Goal: Task Accomplishment & Management: Complete application form

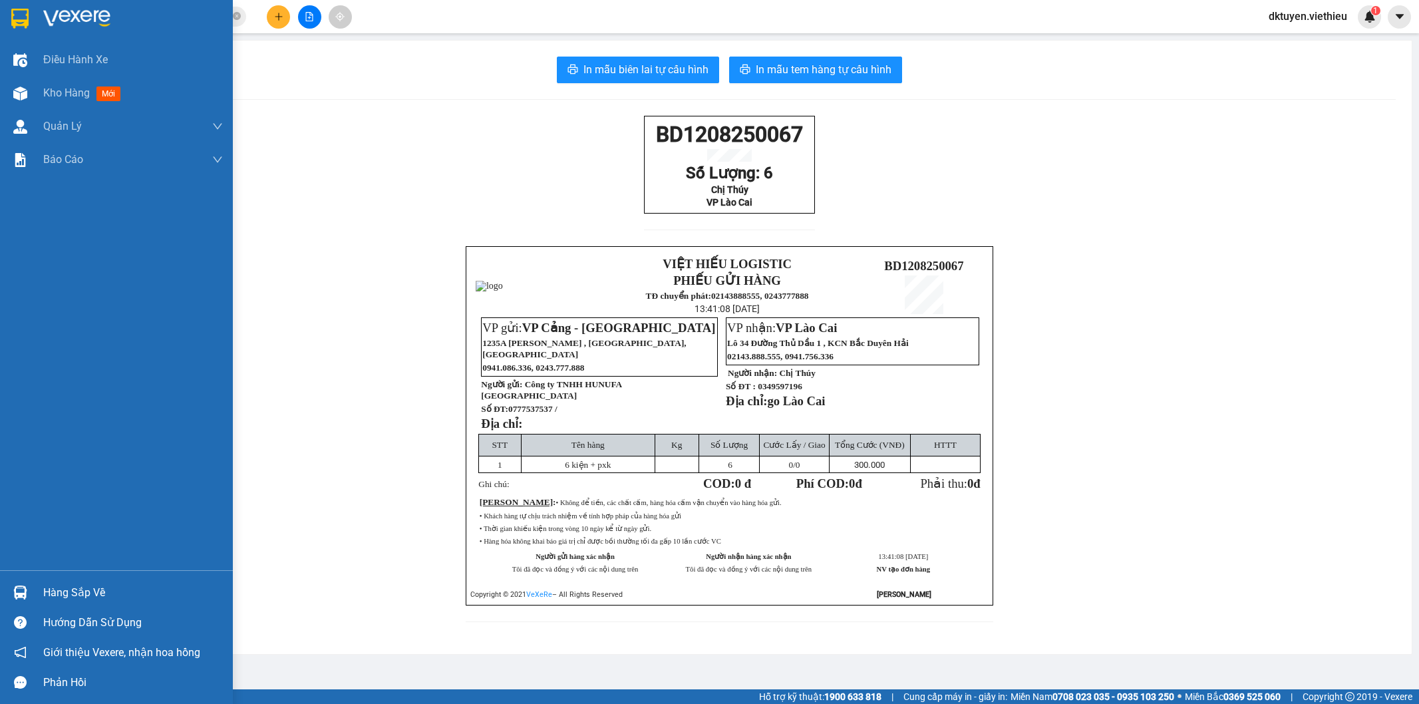
click at [62, 102] on div "Kho hàng mới" at bounding box center [133, 92] width 180 height 33
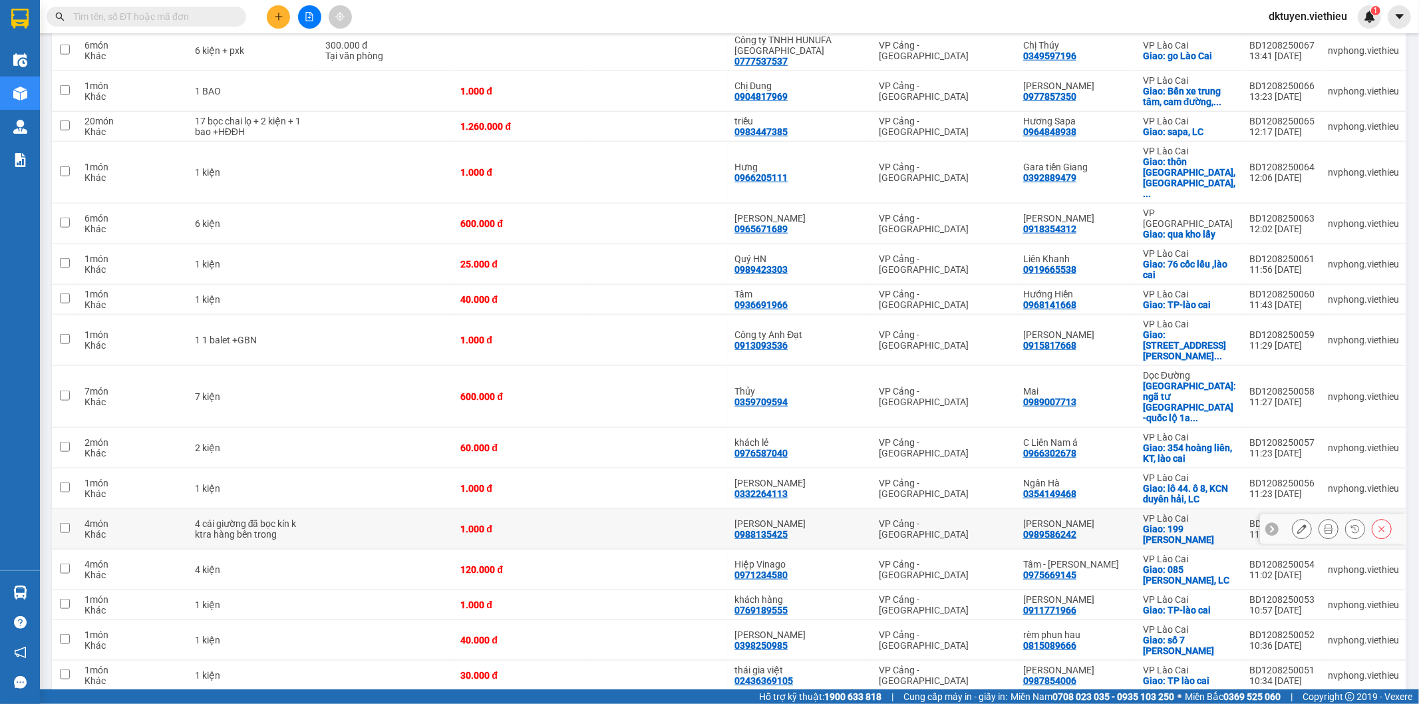
scroll to position [1208, 0]
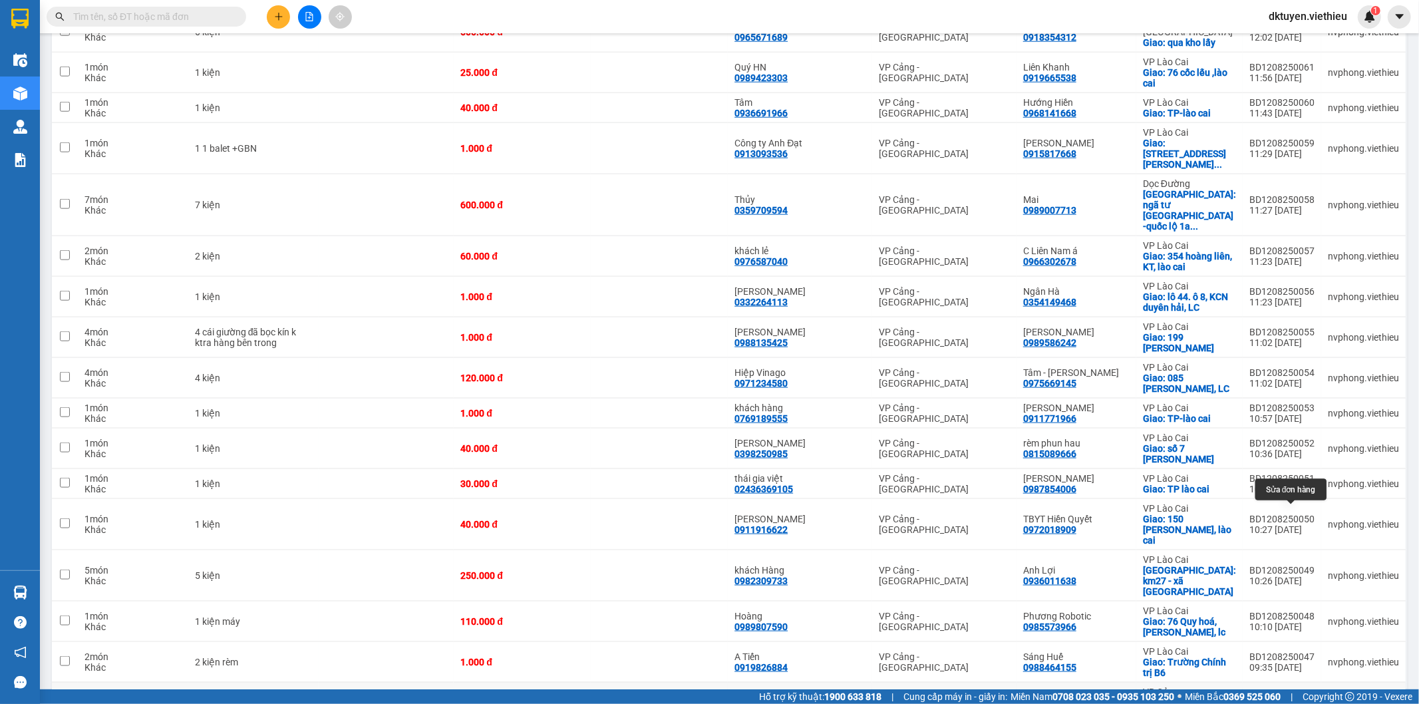
click at [1297, 703] on icon at bounding box center [1301, 718] width 9 height 9
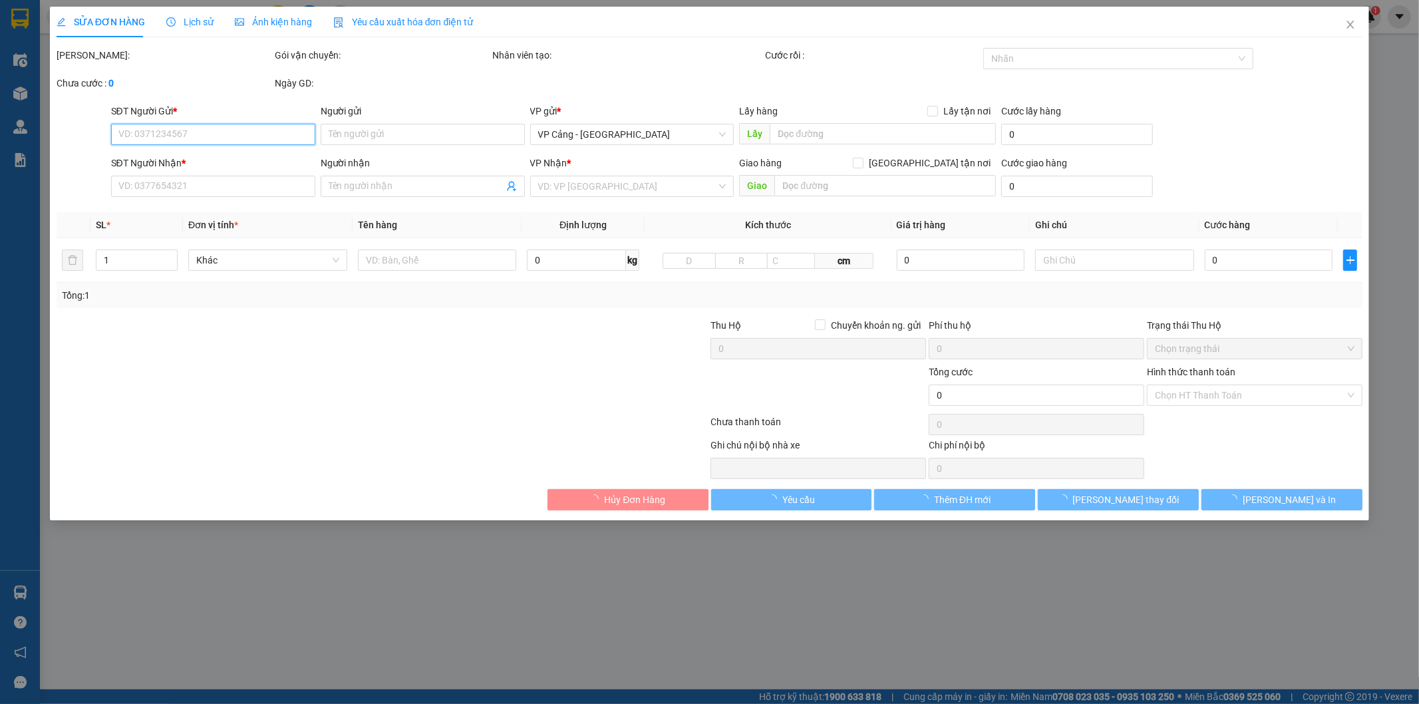
type input "0335990128"
type input "[PERSON_NAME]"
type input "0369723173"
type input "Quyền"
checkbox input "true"
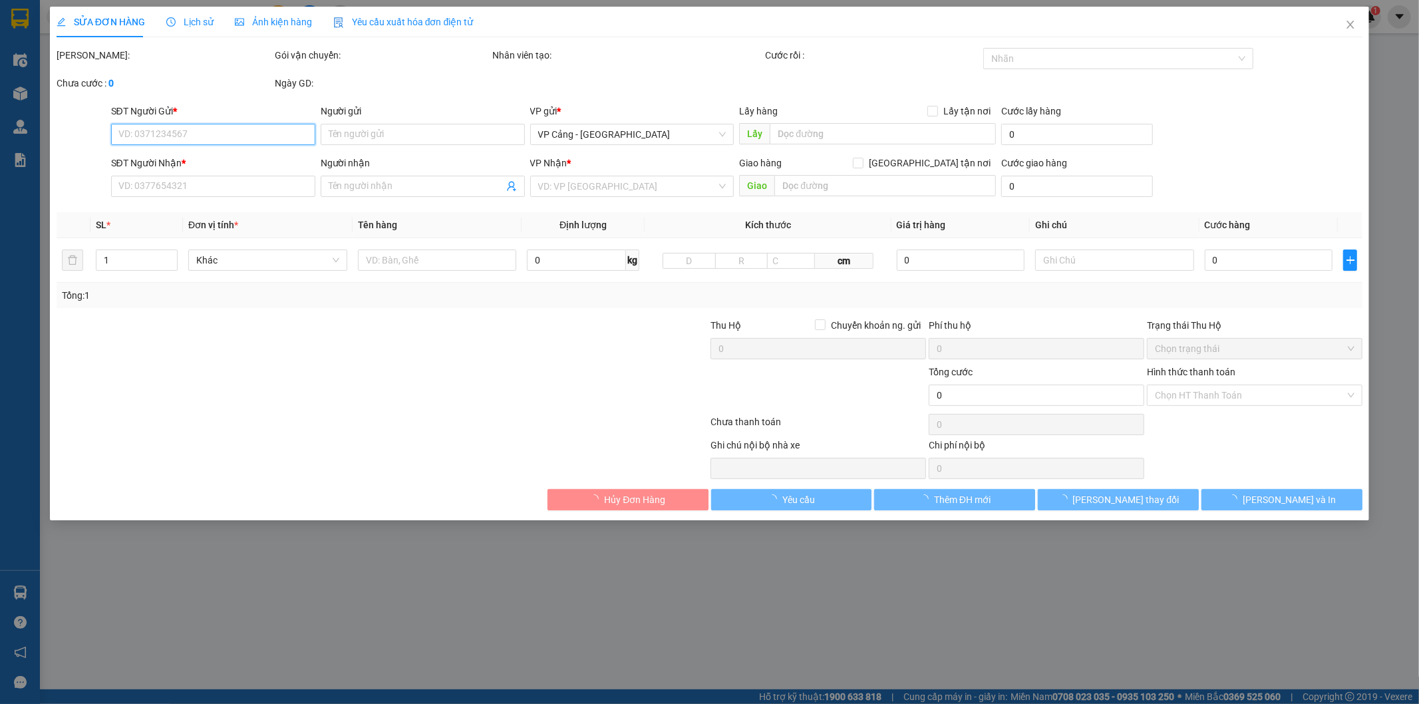
type input "KCN Nguyên Khê, Đông Anh, HN"
type input "1.000"
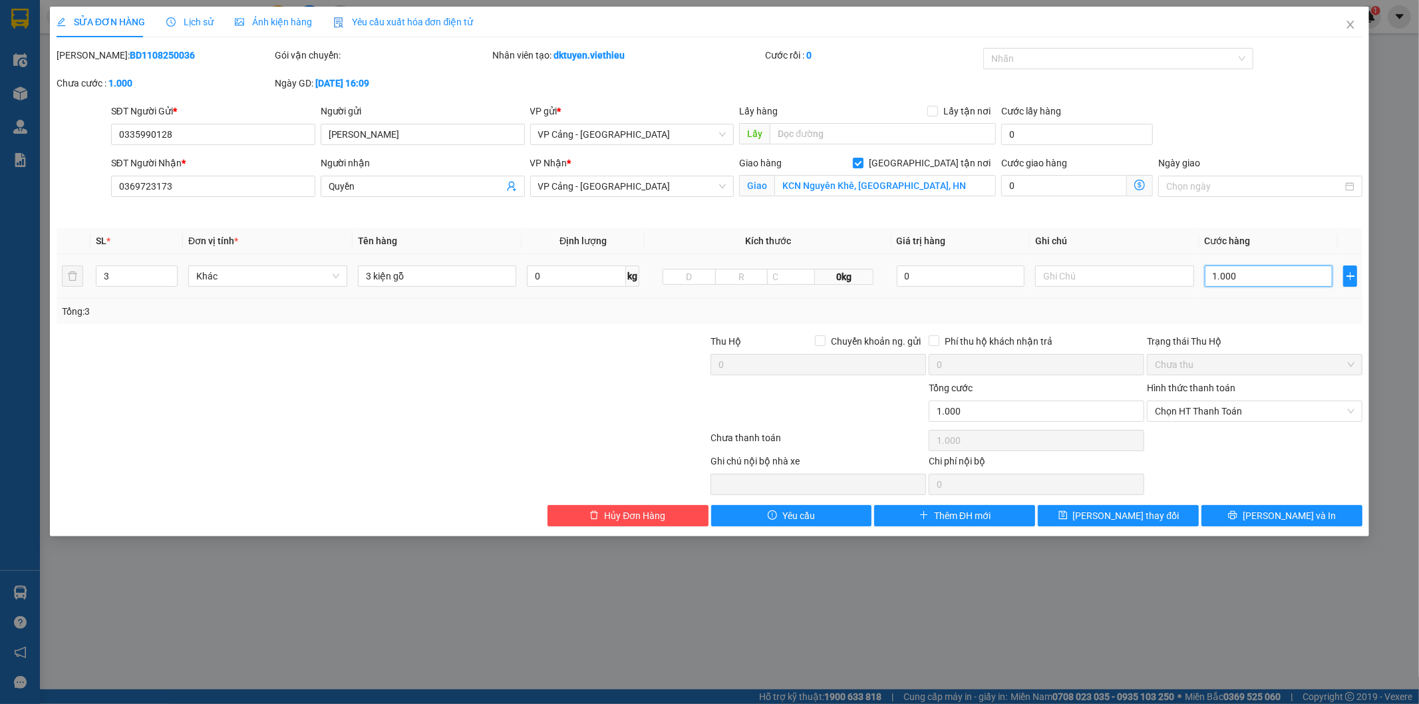
click at [1258, 281] on input "1.000" at bounding box center [1269, 275] width 128 height 21
type input "7"
type input "70"
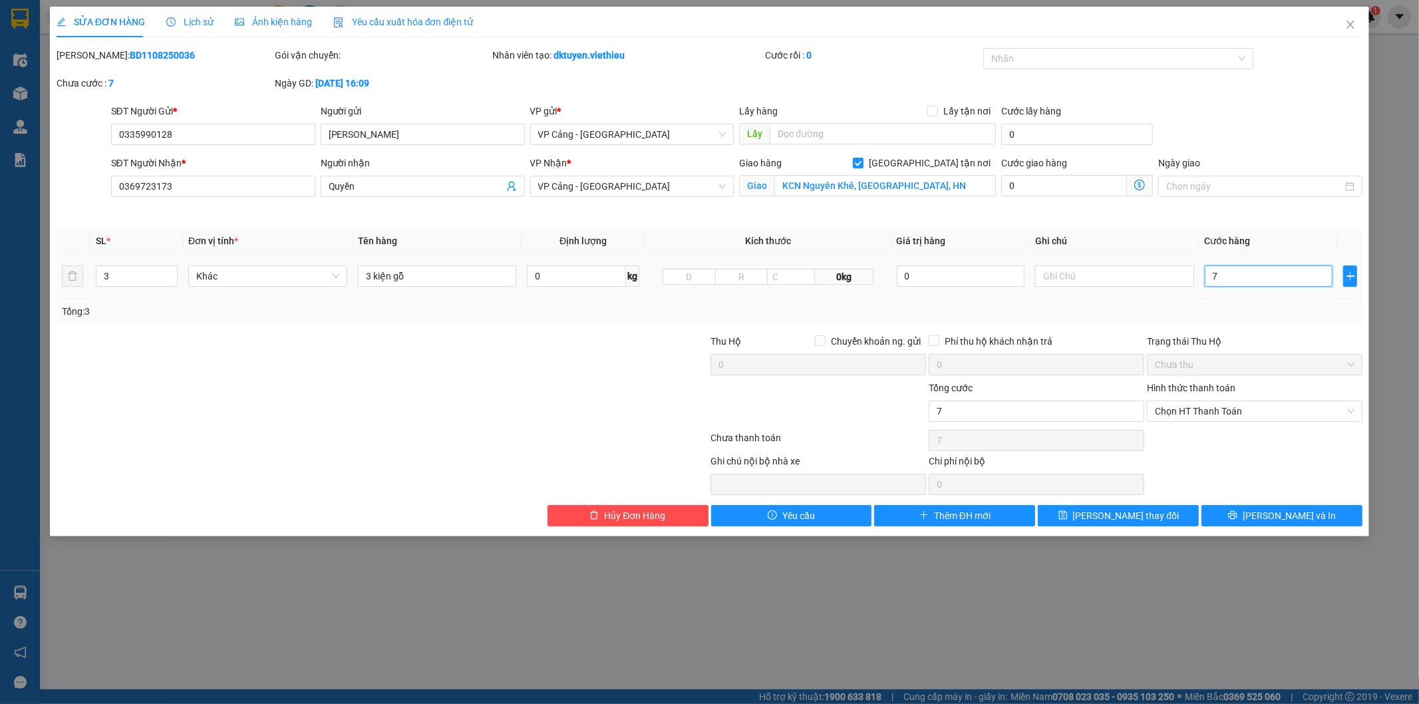
type input "70"
type input "700"
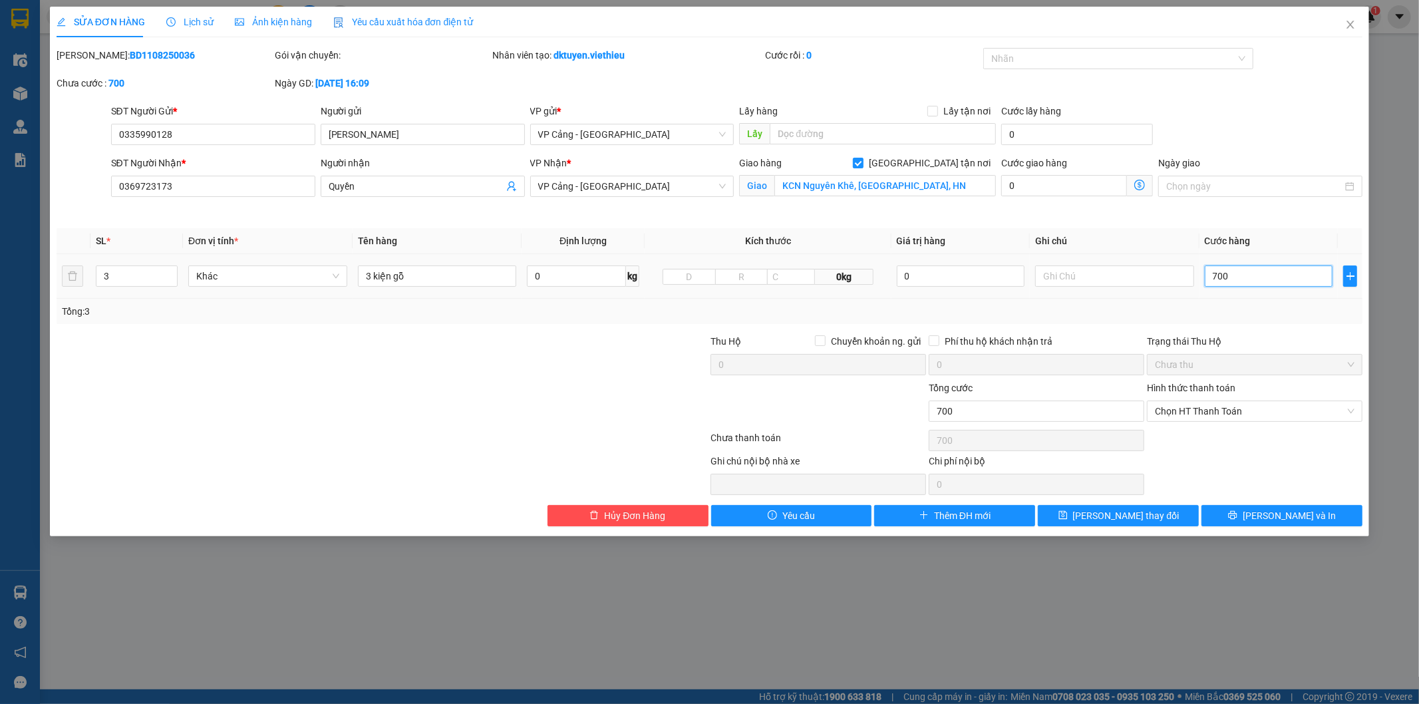
type input "7.000"
type input "70.000"
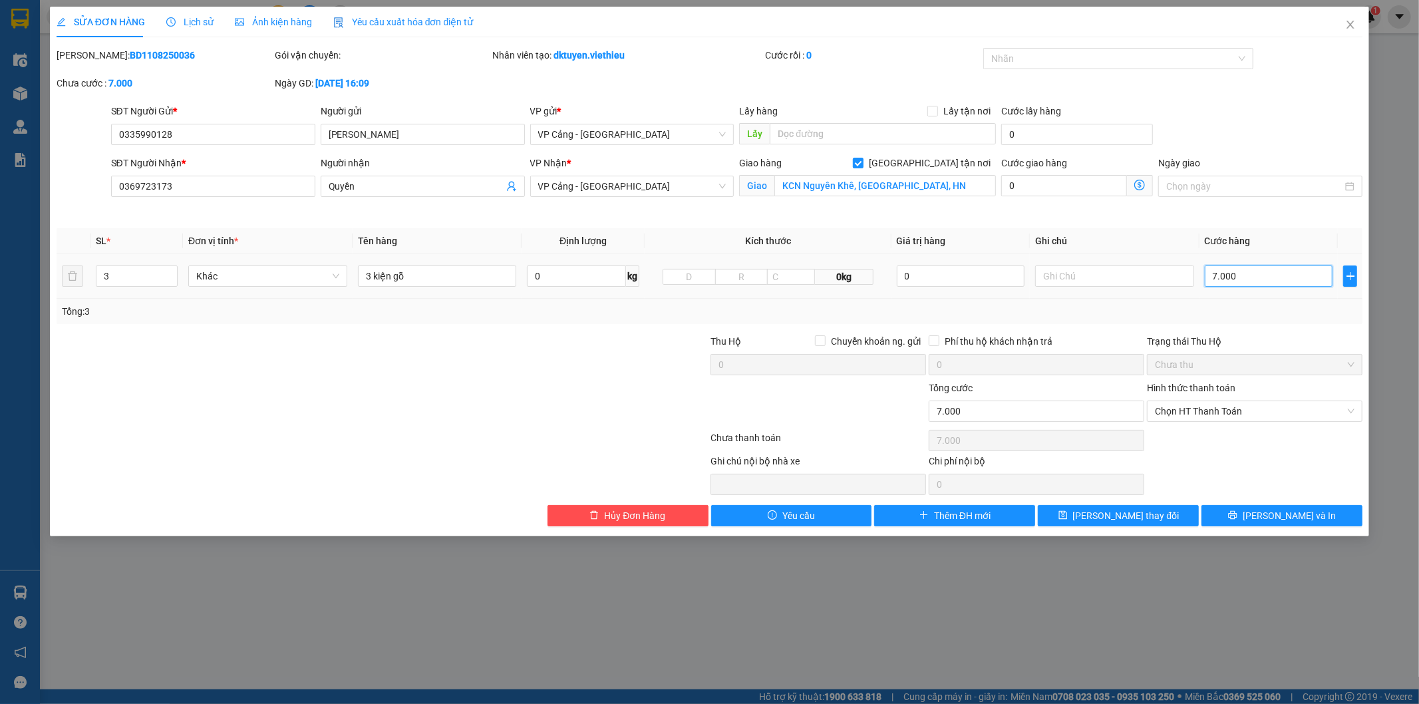
type input "70.000"
type input "700.000"
click at [1061, 186] on input "0" at bounding box center [1064, 185] width 126 height 21
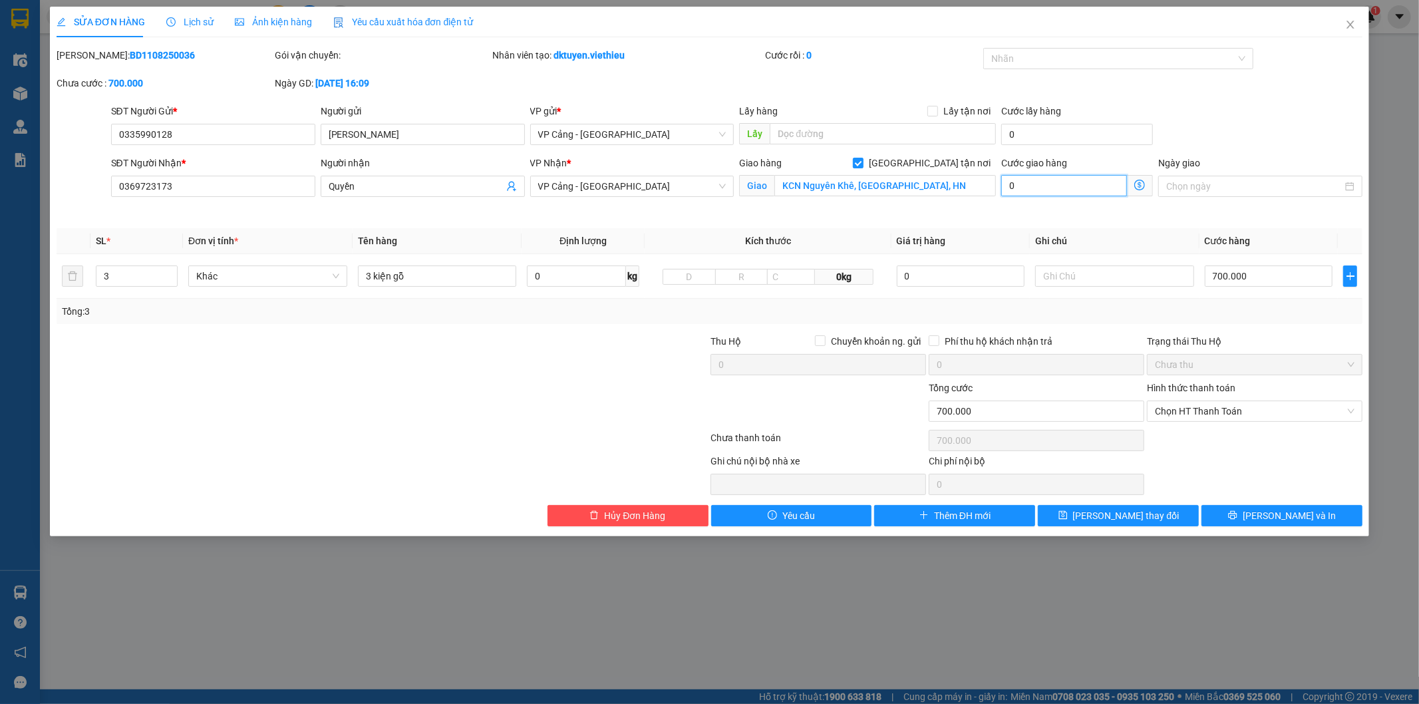
type input "700.007"
type input "7"
type input "700.070"
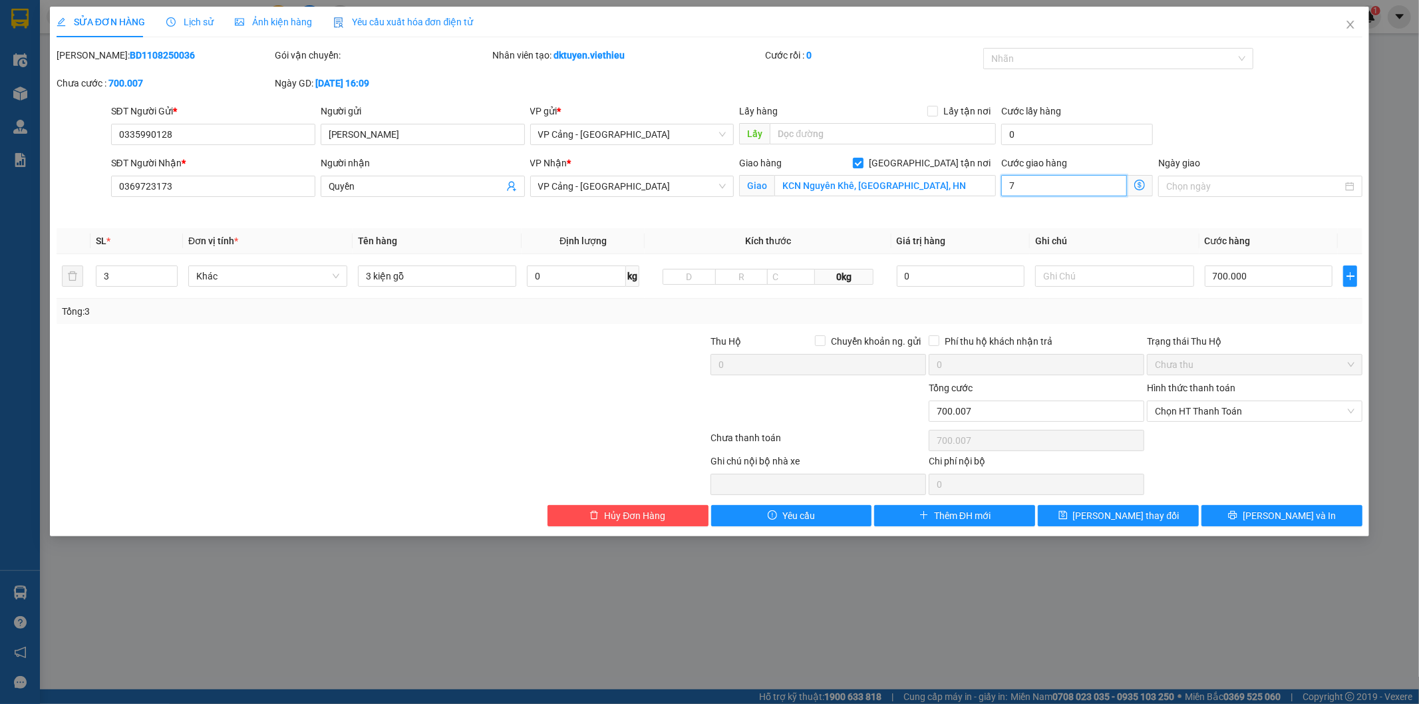
type input "70"
type input "700.700"
type input "700"
type input "707.000"
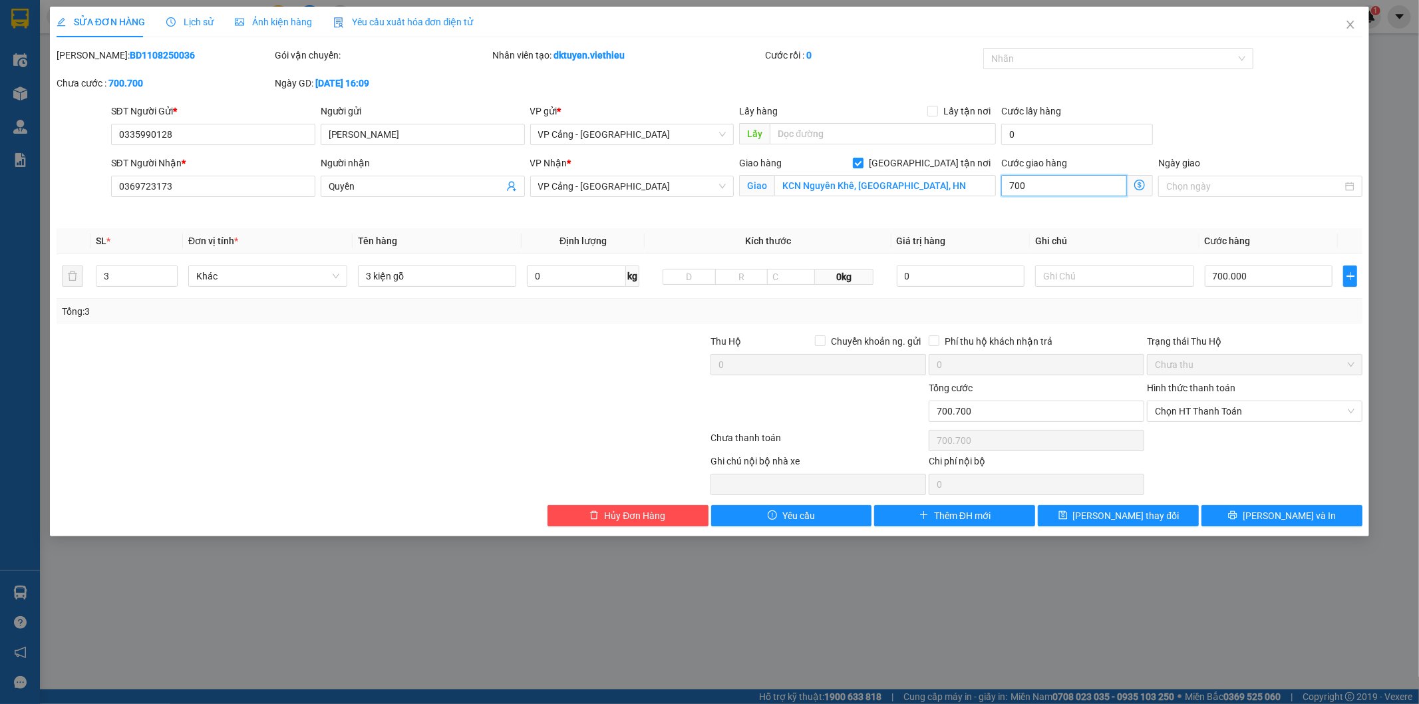
type input "707.000"
type input "7.000"
type input "770.000"
type input "70.000"
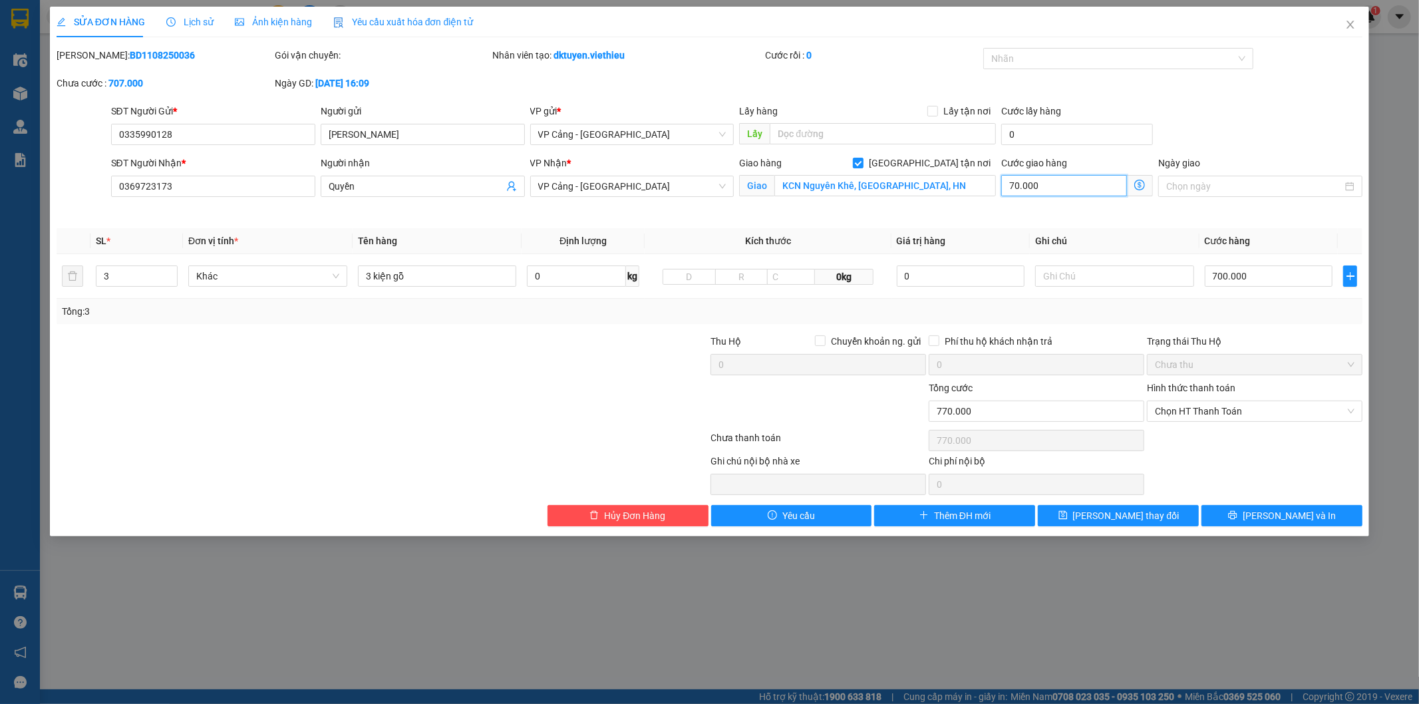
type input "1.400.000"
type input "700.000"
click at [1254, 275] on input "700.000" at bounding box center [1269, 275] width 128 height 21
type input "700.004"
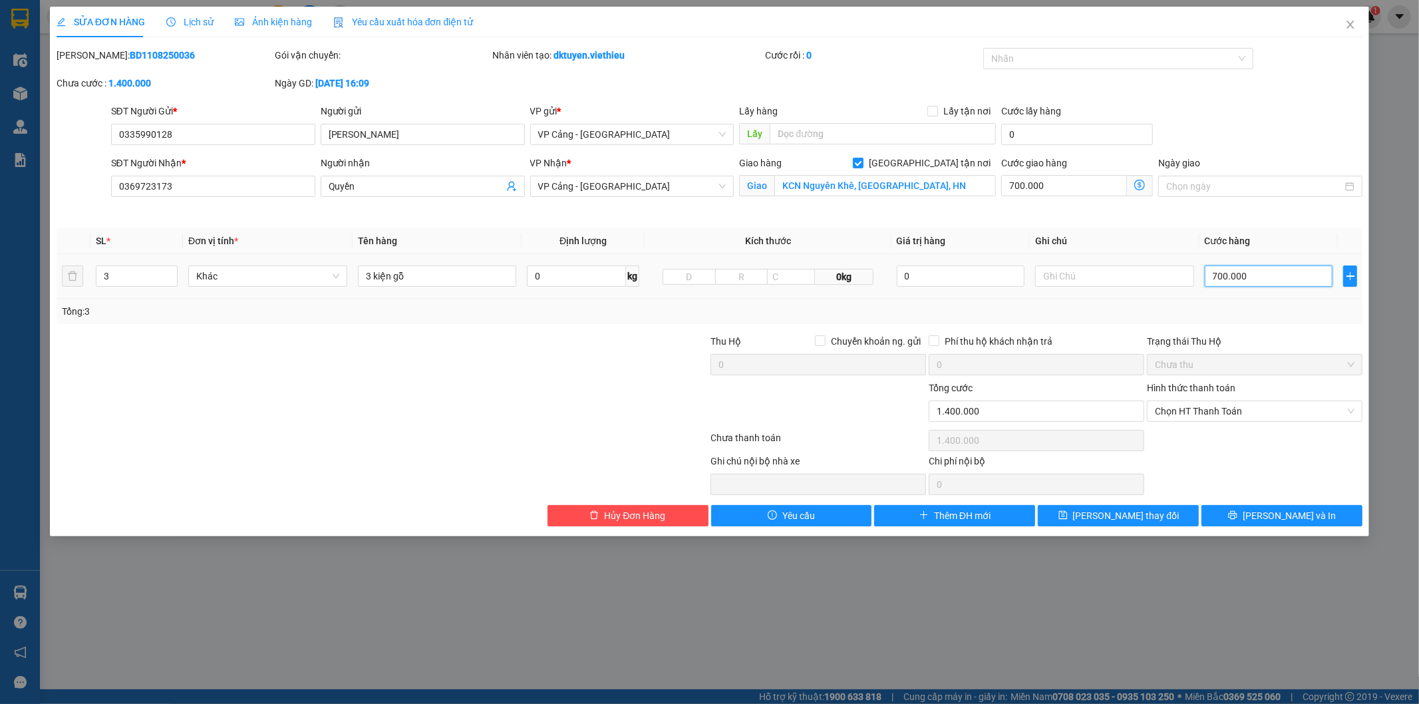
type input "700.004"
type input "4"
type input "700.040"
type input "400"
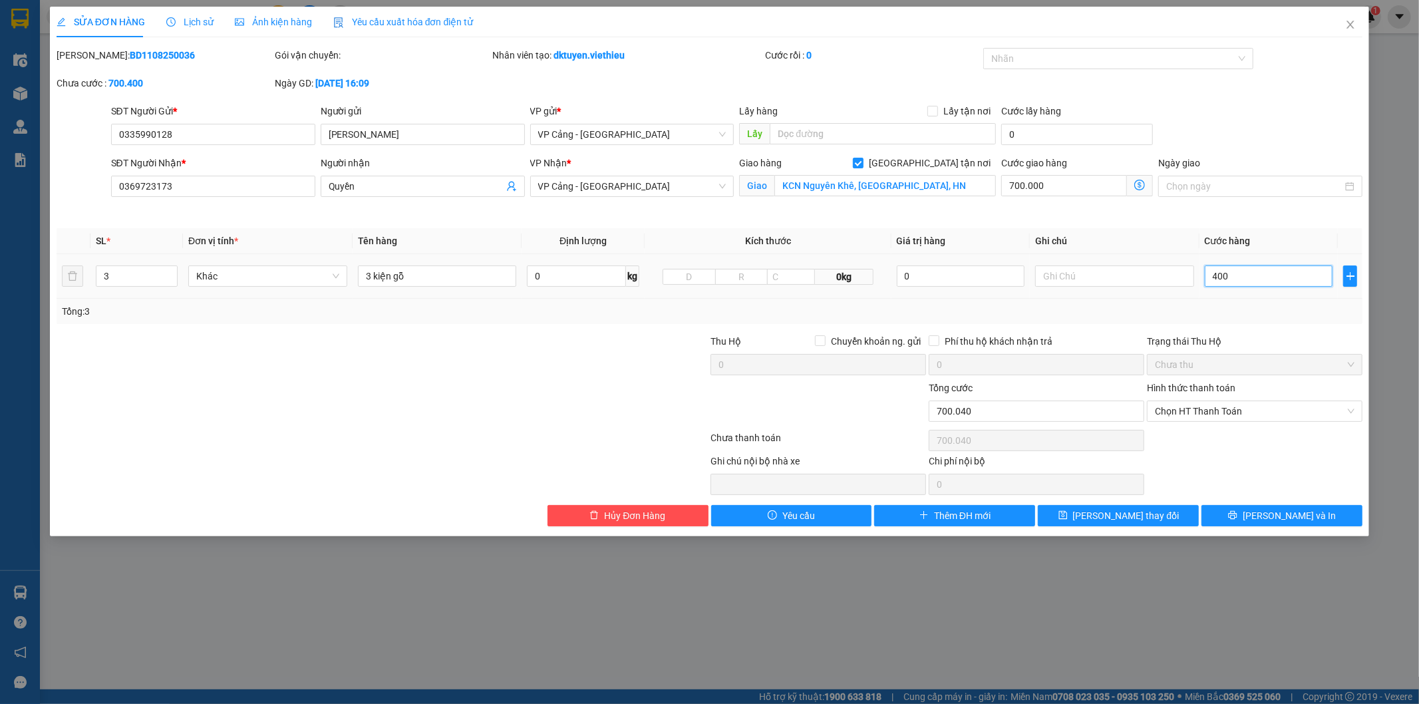
type input "700.400"
type input "704.000"
type input "4.000"
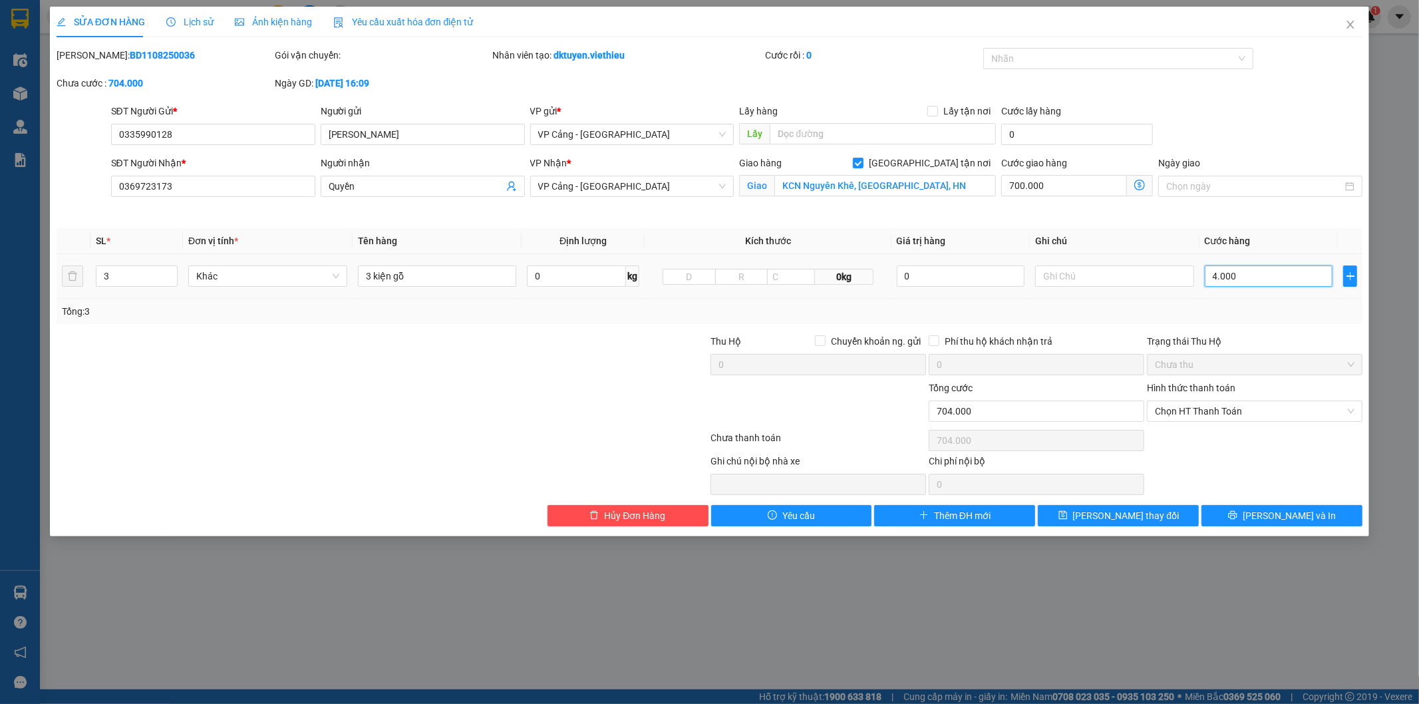
type input "740.000"
type input "400.000"
type input "1.100.000"
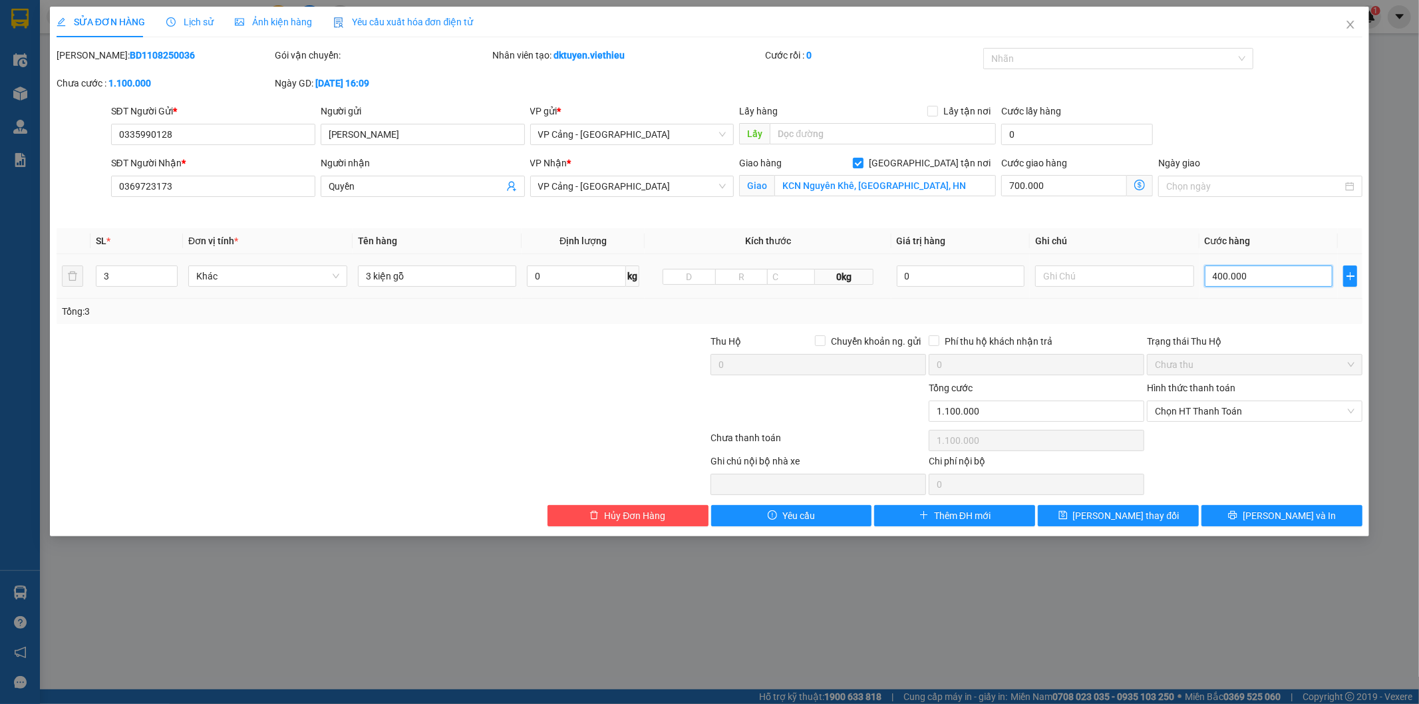
type input "4.700.000"
type input "4.000.000"
click at [488, 275] on input "3 kiện gỗ" at bounding box center [437, 275] width 159 height 21
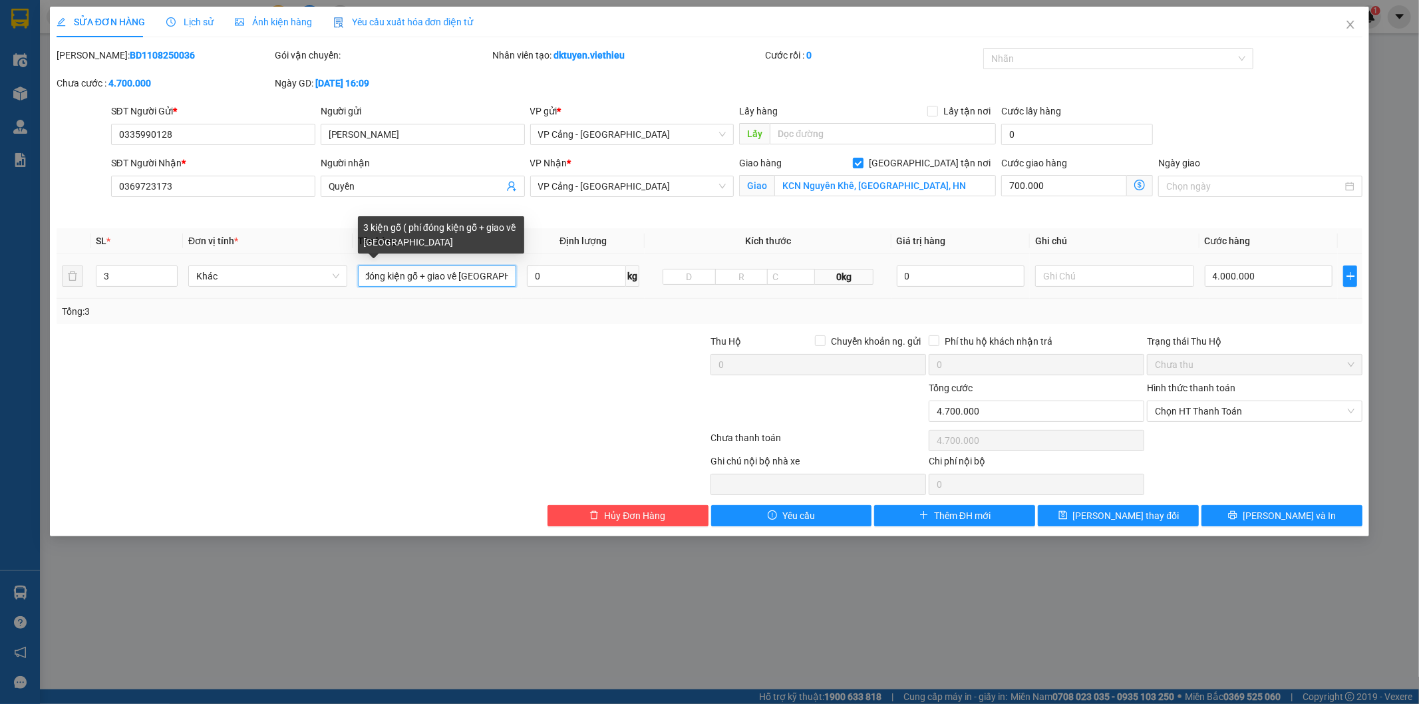
scroll to position [0, 64]
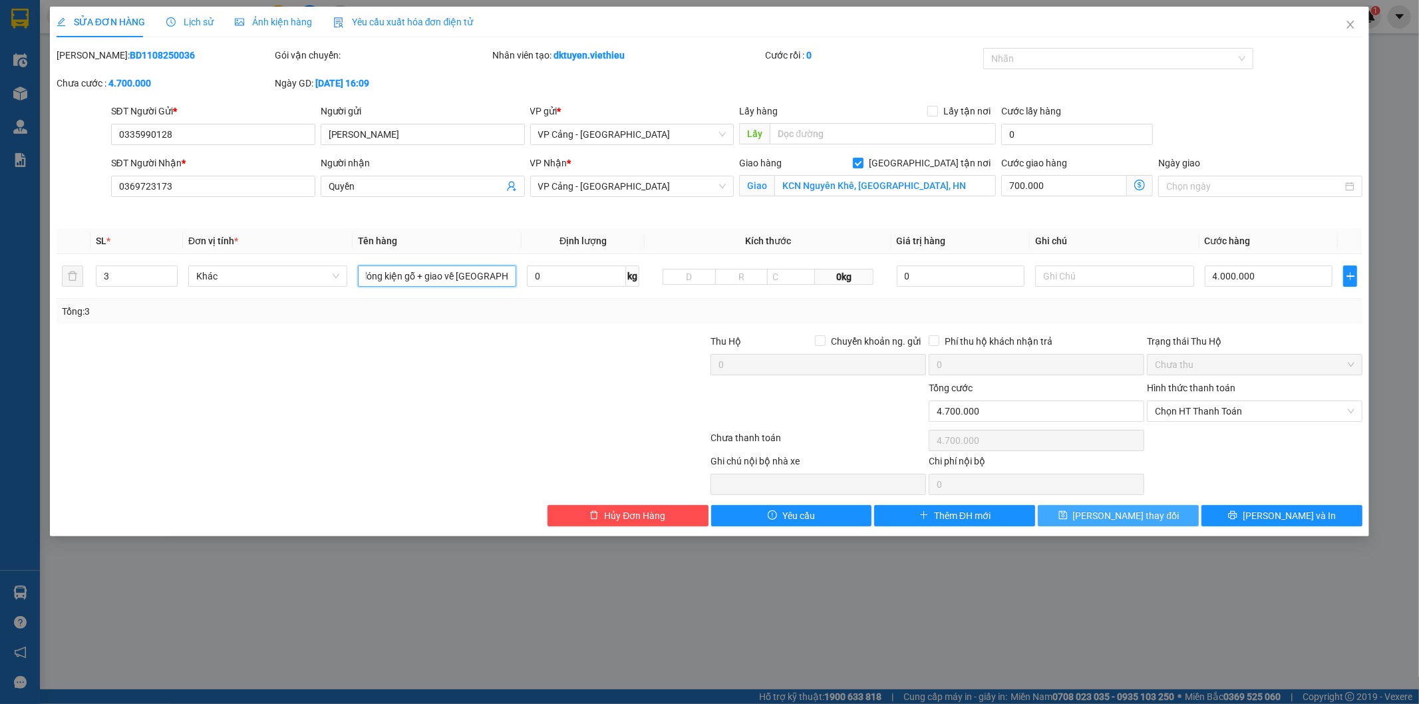
type input "3 kiện gỗ ( phí đóng kiện gỗ + giao về Đông Anh )"
click at [1168, 514] on button "Lưu thay đổi" at bounding box center [1118, 515] width 161 height 21
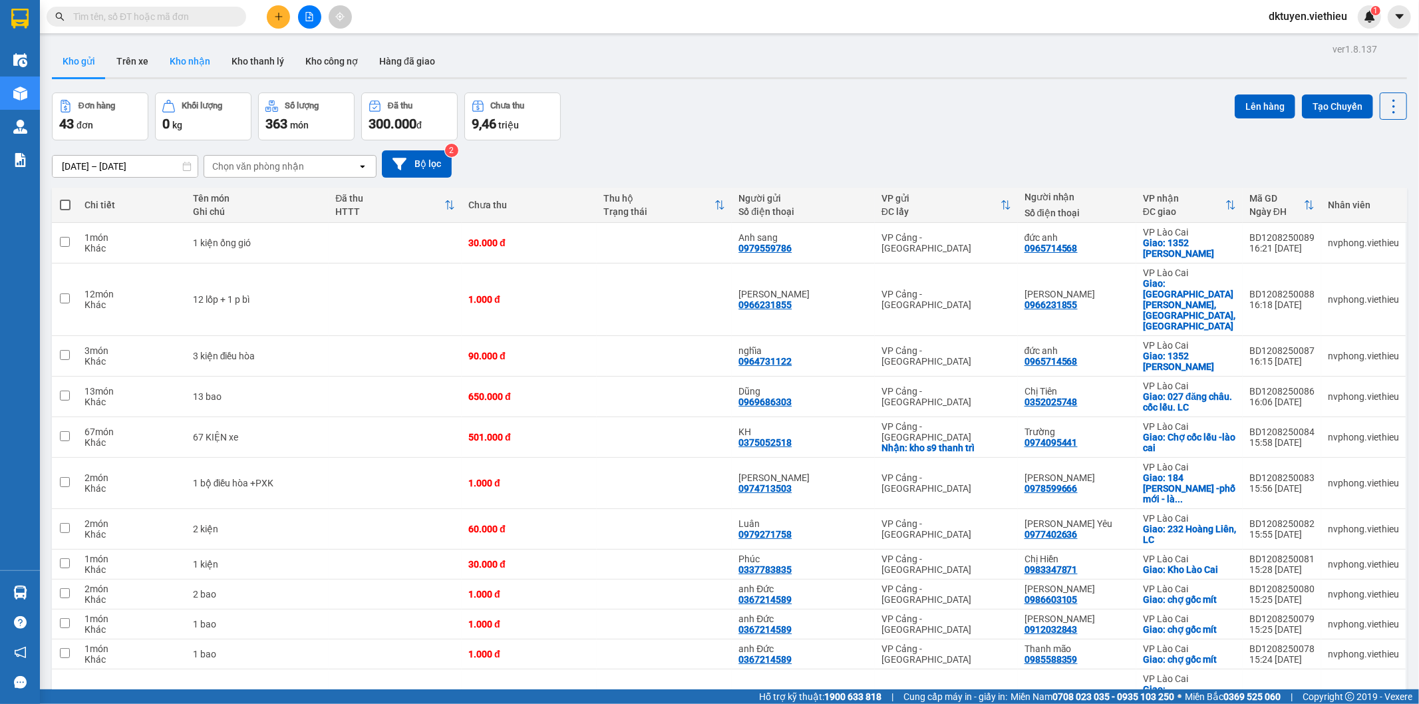
click at [196, 69] on button "Kho nhận" at bounding box center [190, 61] width 62 height 32
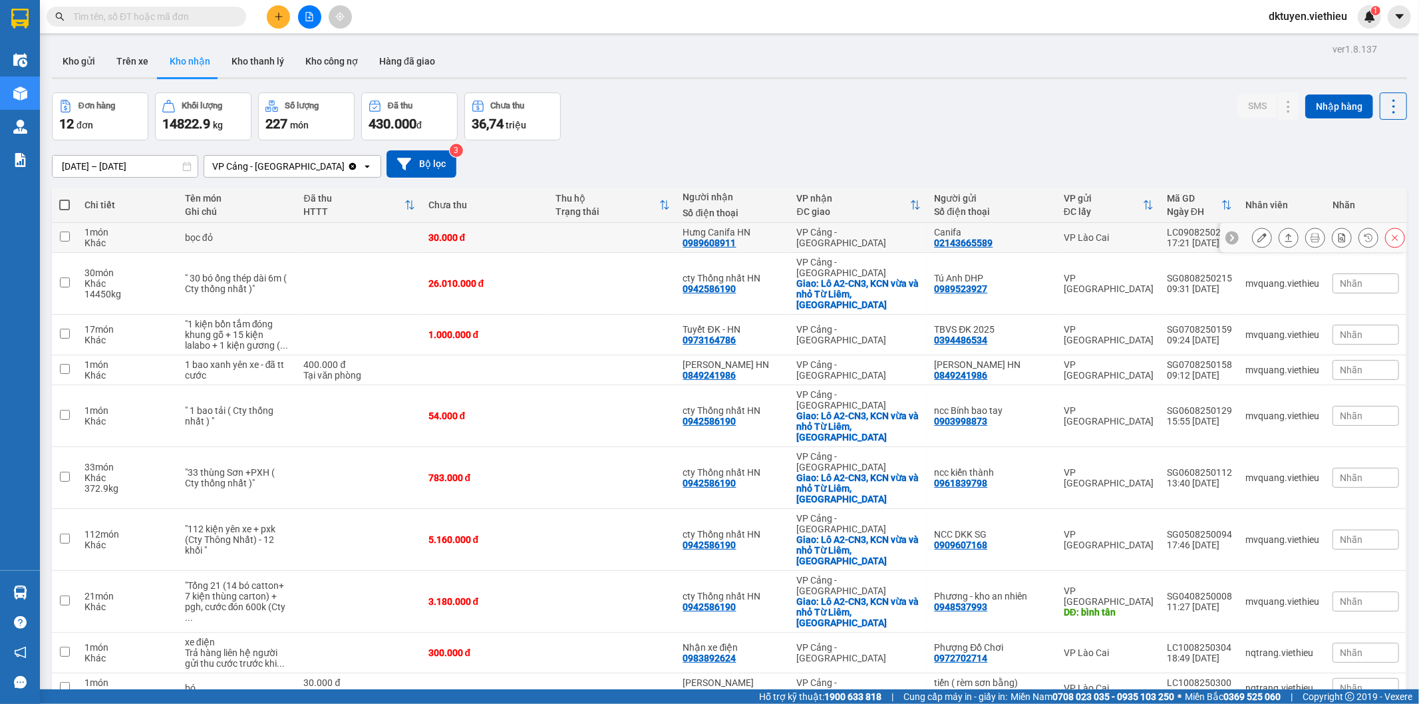
click at [1257, 235] on icon at bounding box center [1261, 237] width 9 height 9
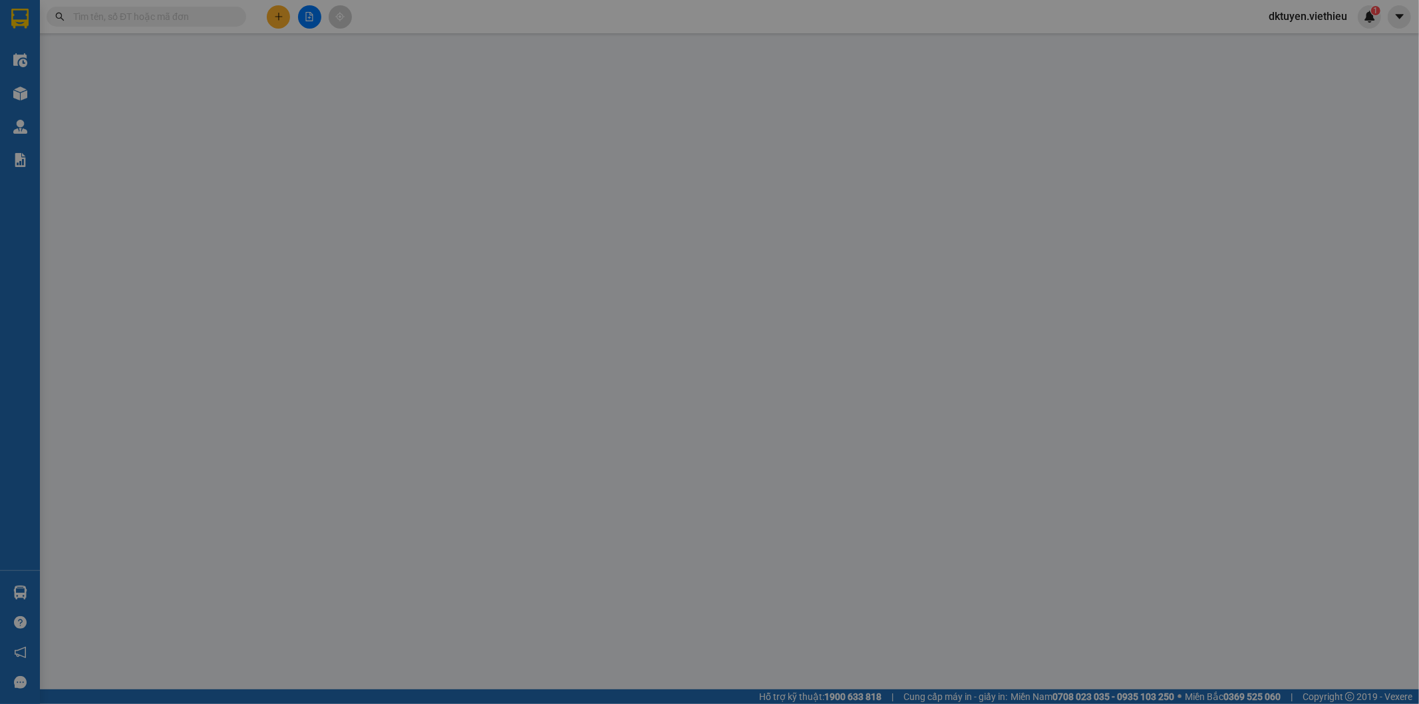
type input "02143665589"
type input "Canifa"
type input "0989608911"
type input "Hưng Canifa HN"
type input "30.000"
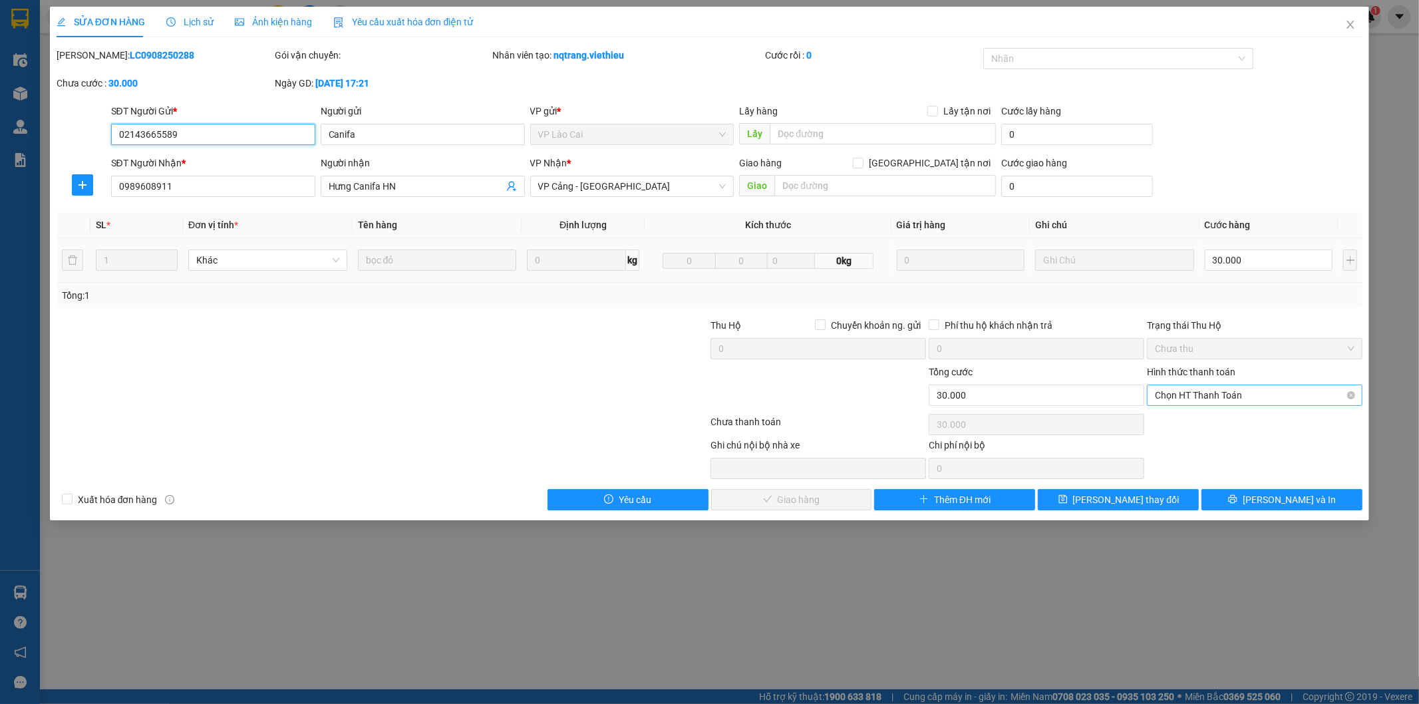
click at [1204, 399] on span "Chọn HT Thanh Toán" at bounding box center [1255, 395] width 200 height 20
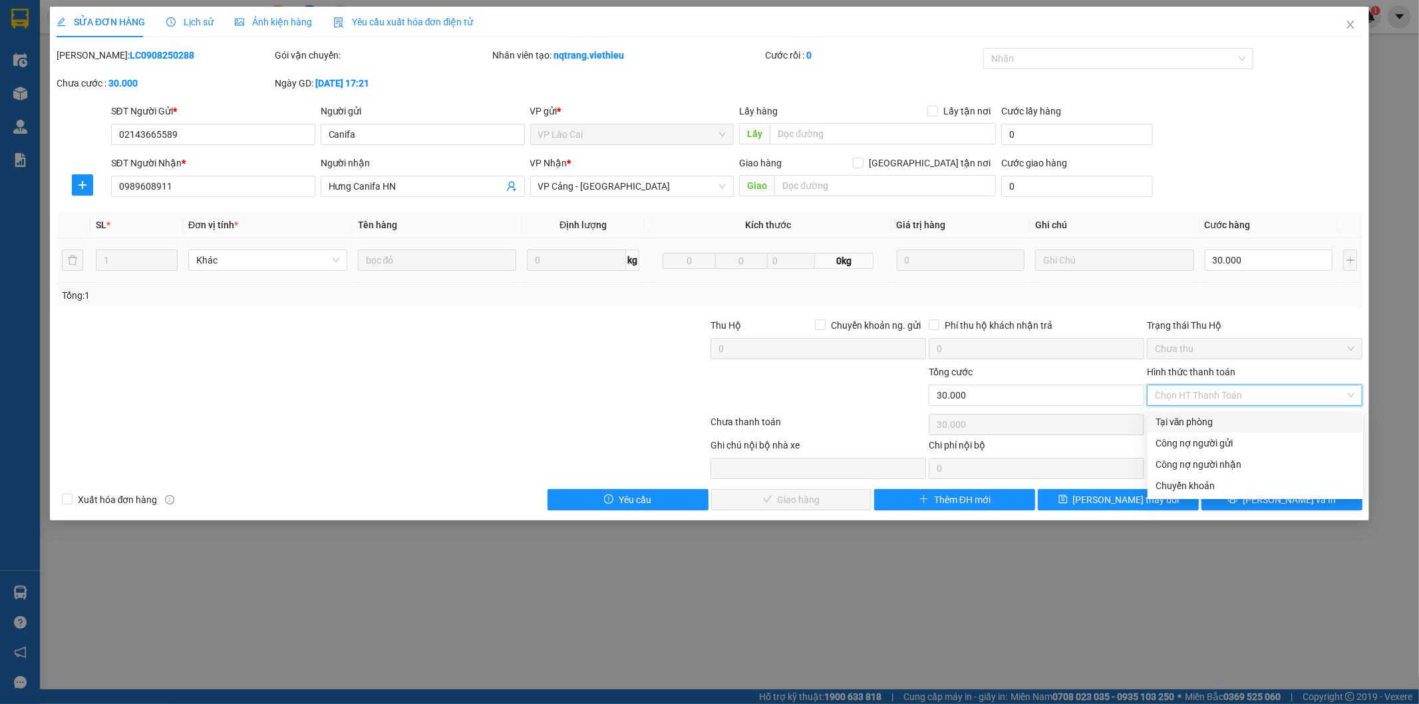
click at [1202, 421] on div "Tại văn phòng" at bounding box center [1255, 421] width 200 height 15
type input "0"
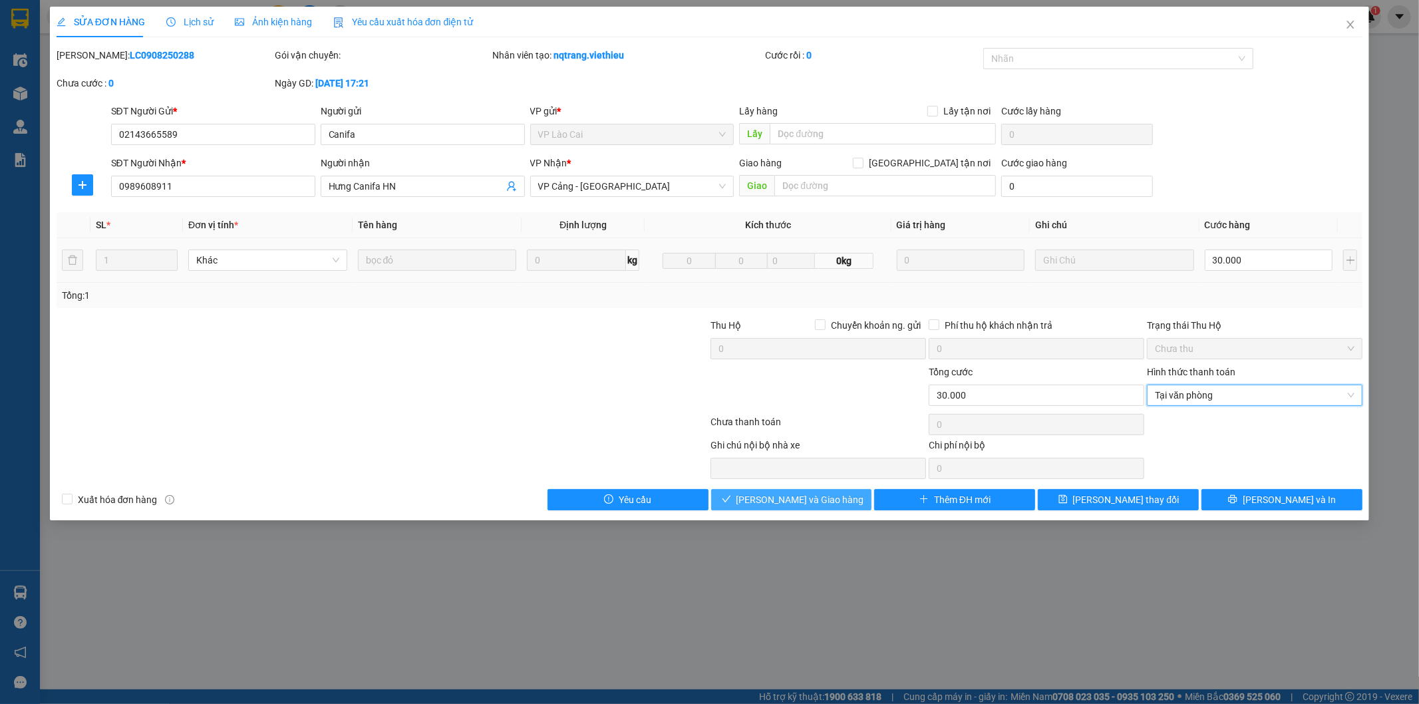
click at [867, 504] on button "Lưu và Giao hàng" at bounding box center [791, 499] width 161 height 21
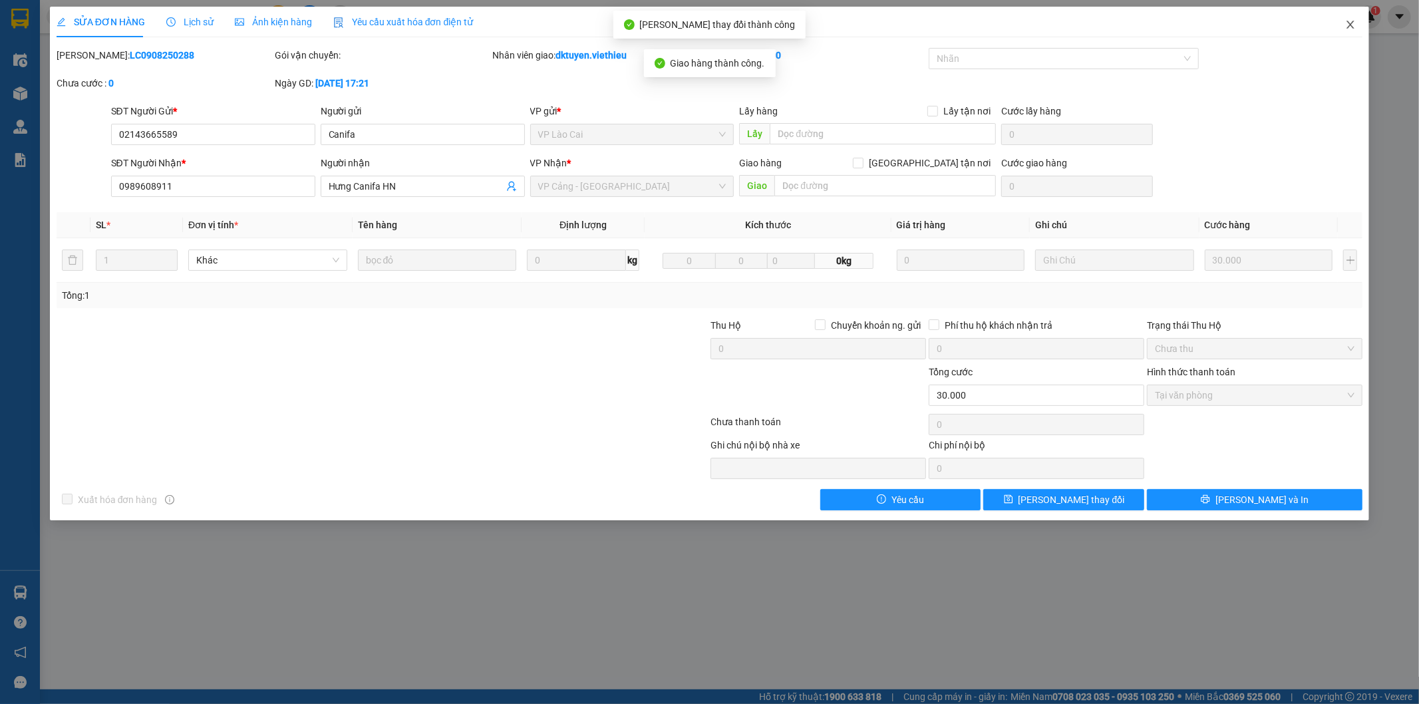
click at [1348, 23] on icon "close" at bounding box center [1350, 24] width 11 height 11
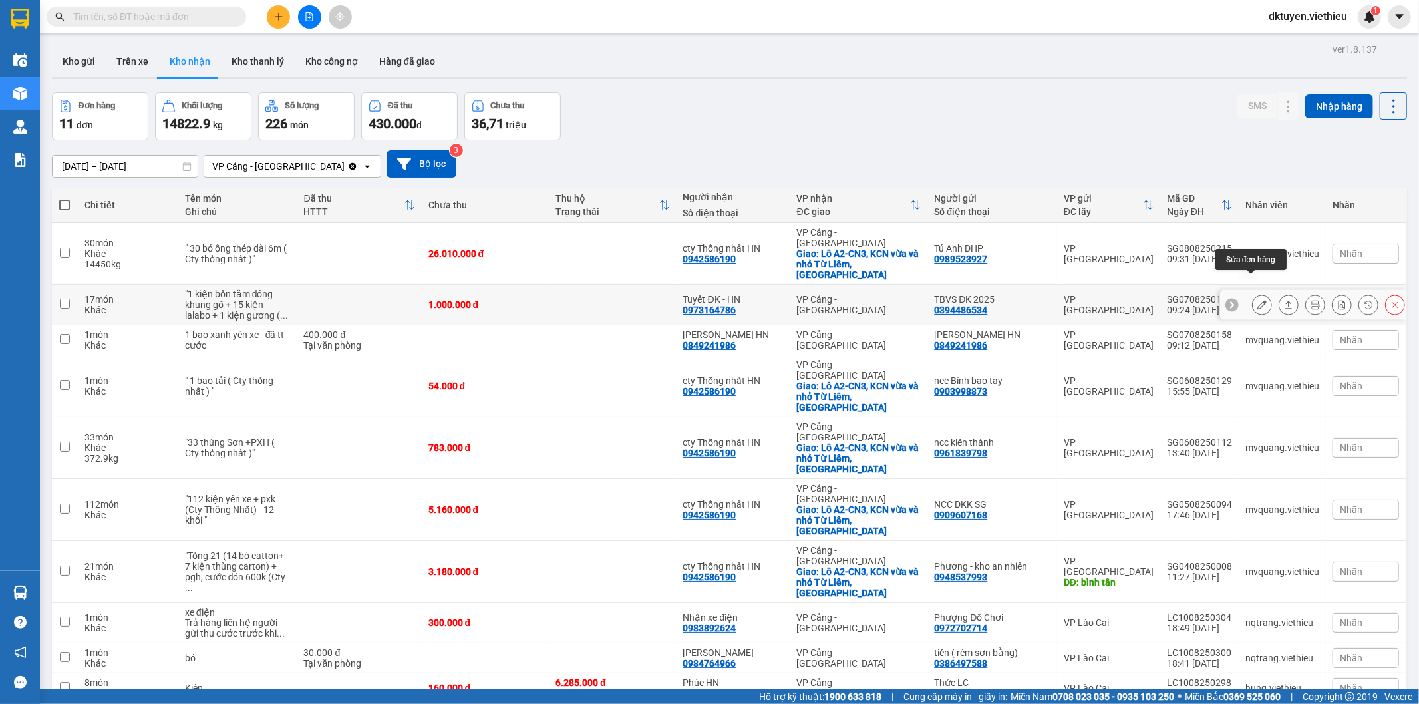
click at [1252, 293] on button at bounding box center [1261, 304] width 19 height 23
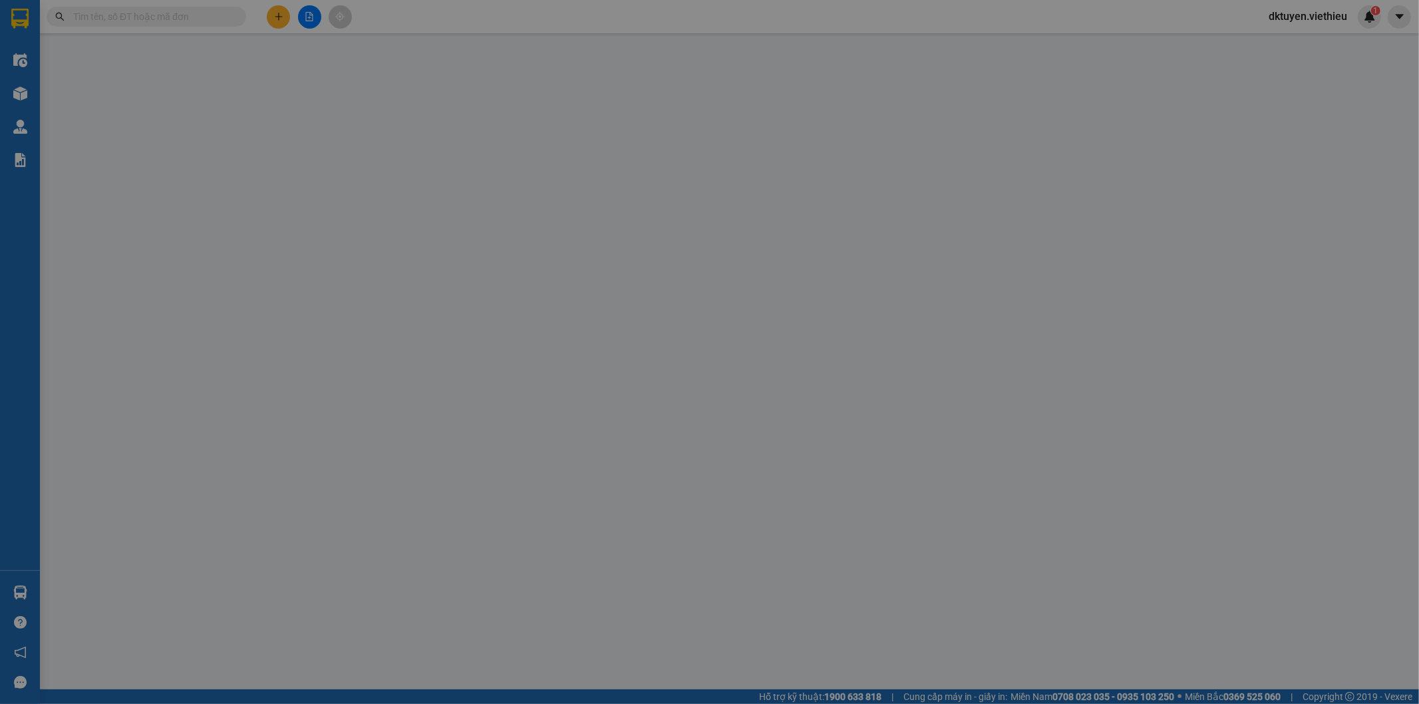
type input "0394486534"
type input "TBVS ĐK 2025"
type input "0973164786"
type input "Tuyết ĐK - HN"
type input "1.000.000"
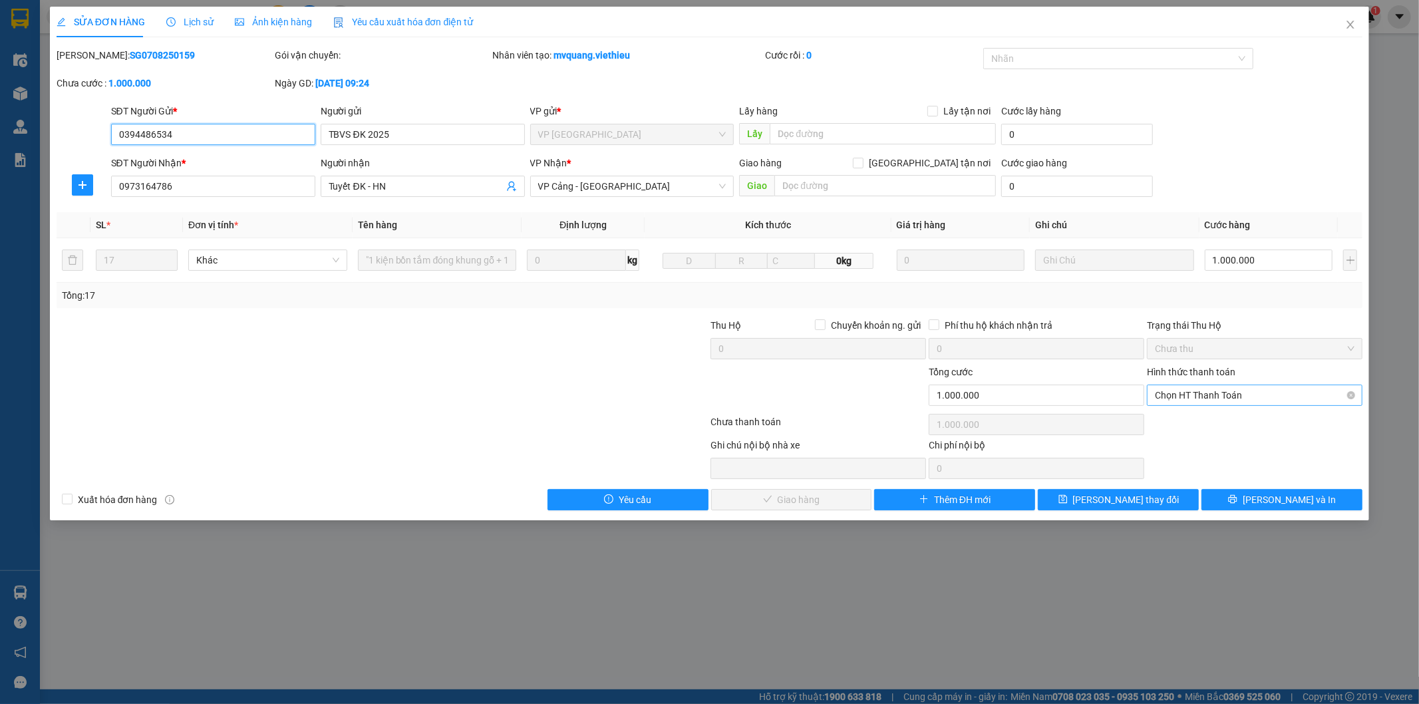
click at [1197, 396] on span "Chọn HT Thanh Toán" at bounding box center [1255, 395] width 200 height 20
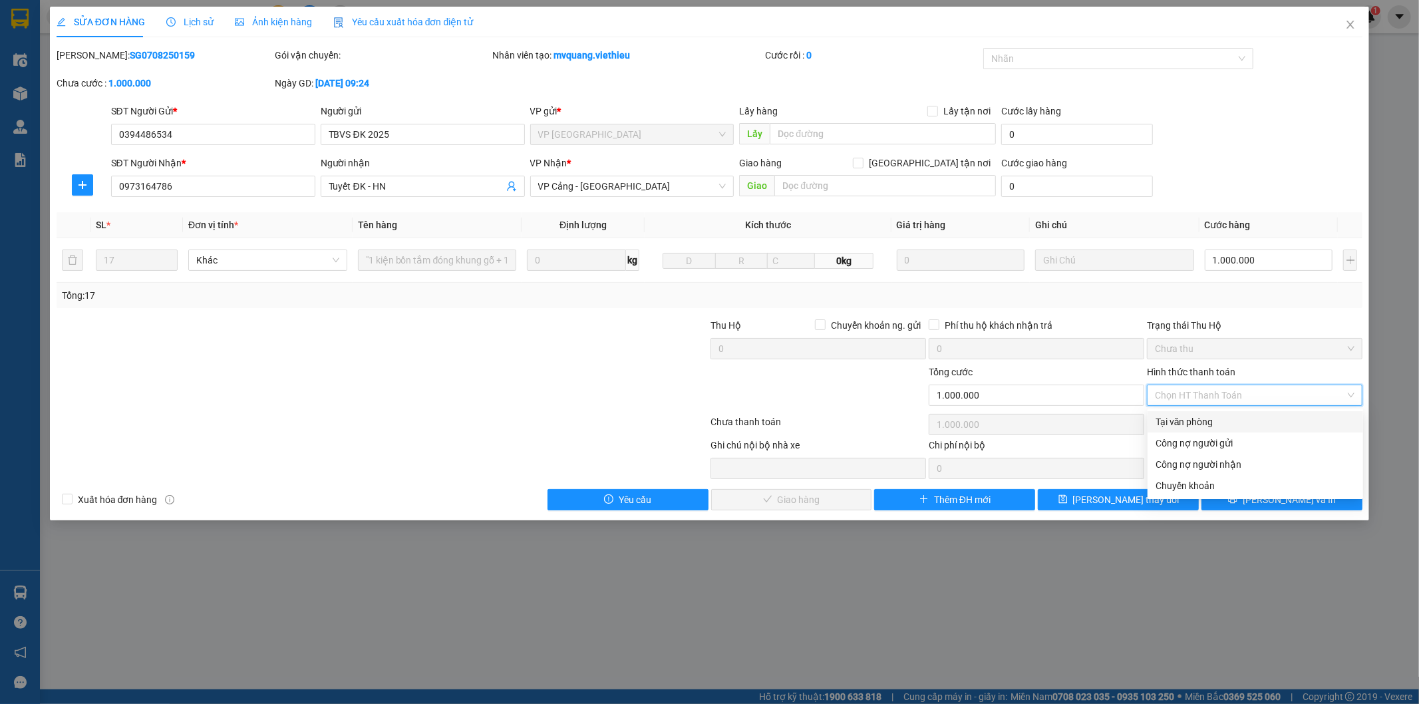
click at [1193, 420] on div "Tại văn phòng" at bounding box center [1255, 421] width 200 height 15
type input "0"
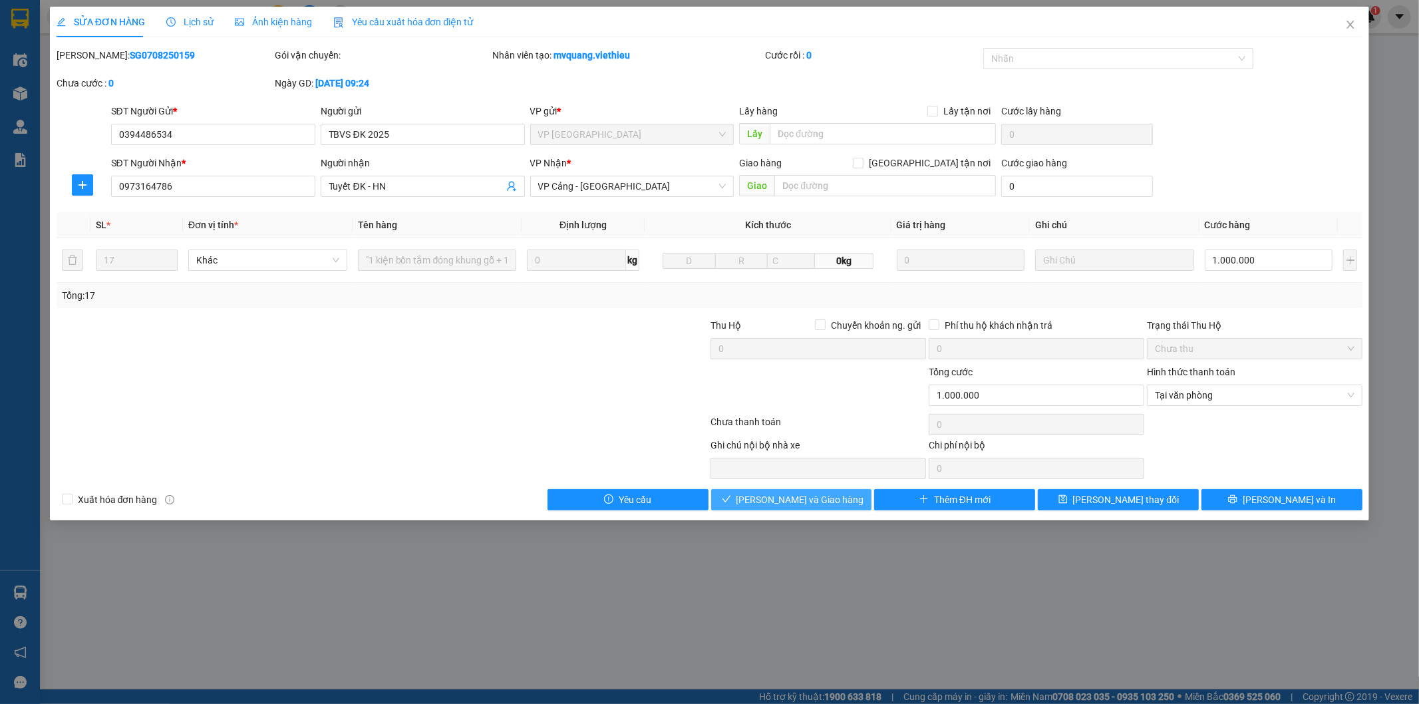
click at [849, 506] on button "Lưu và Giao hàng" at bounding box center [791, 499] width 161 height 21
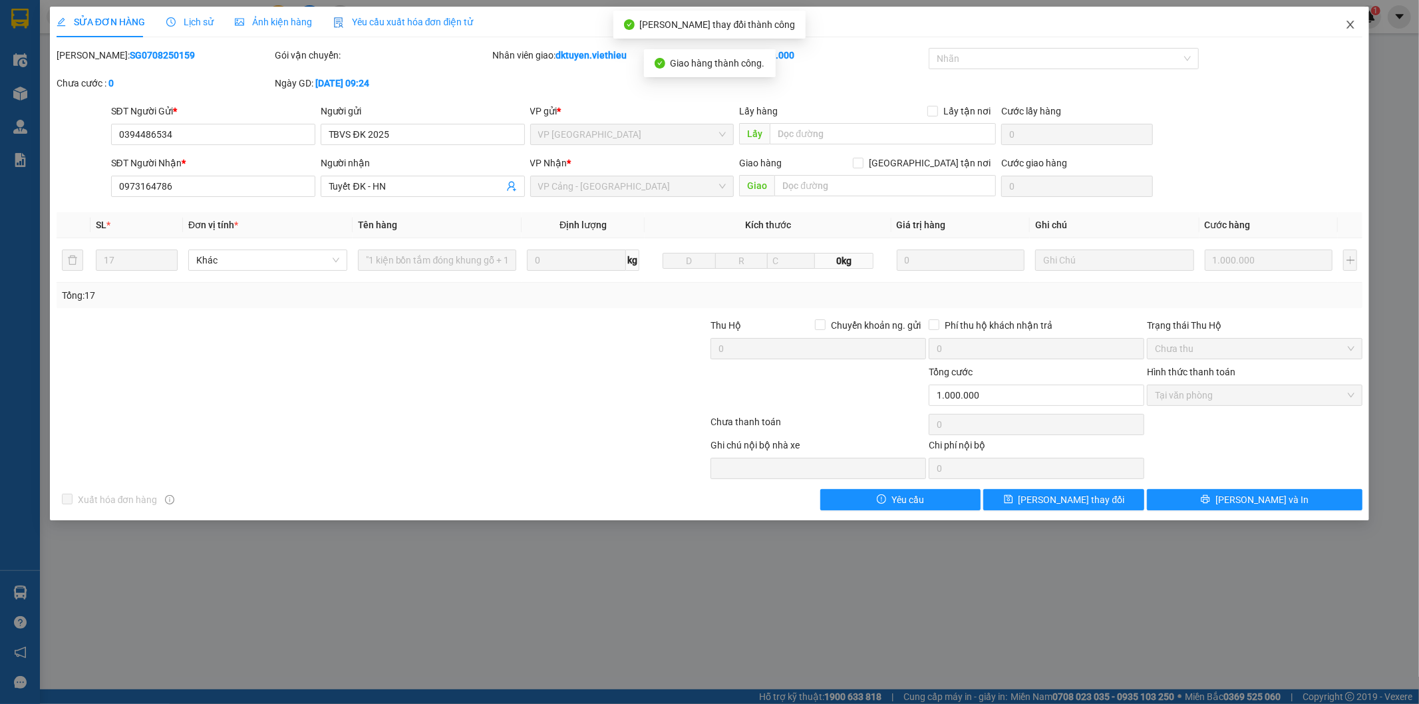
click at [1351, 27] on icon "close" at bounding box center [1350, 25] width 7 height 8
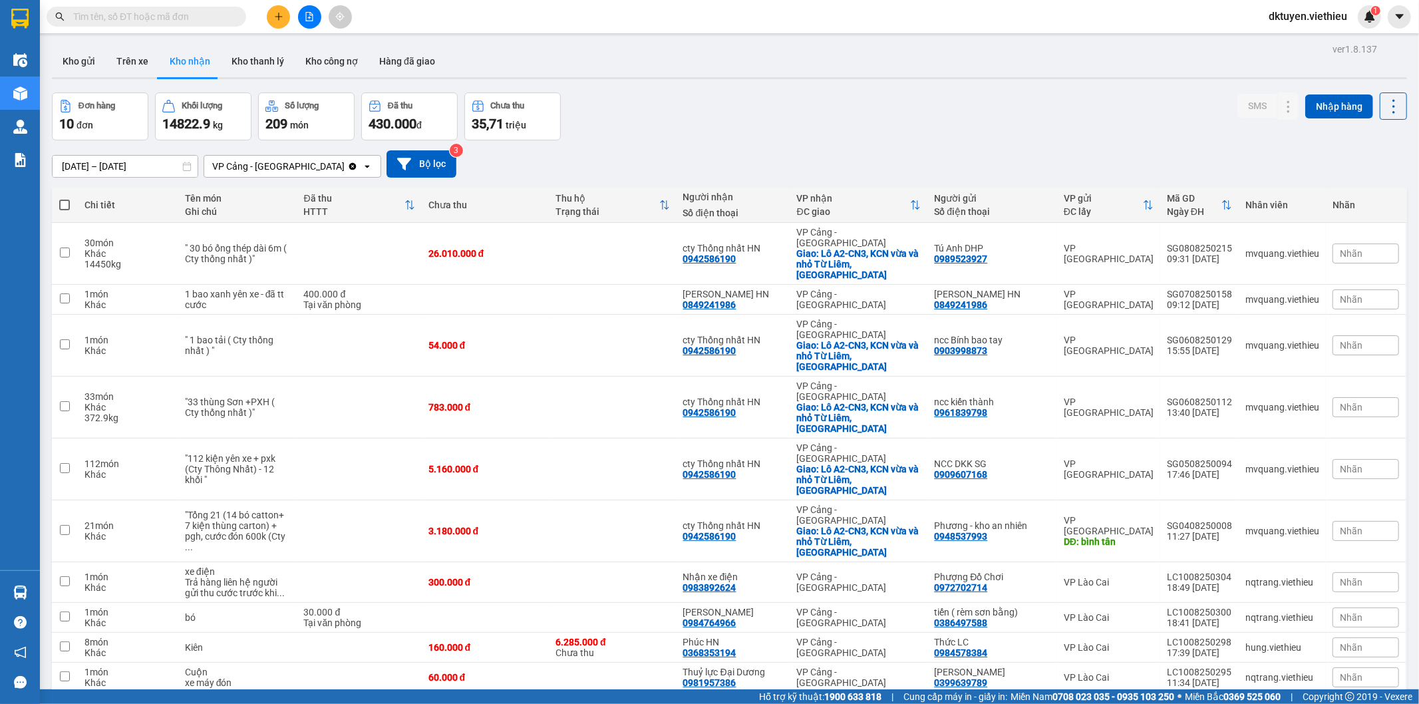
click at [69, 163] on input "10/08/2025 – 12/08/2025" at bounding box center [125, 166] width 145 height 21
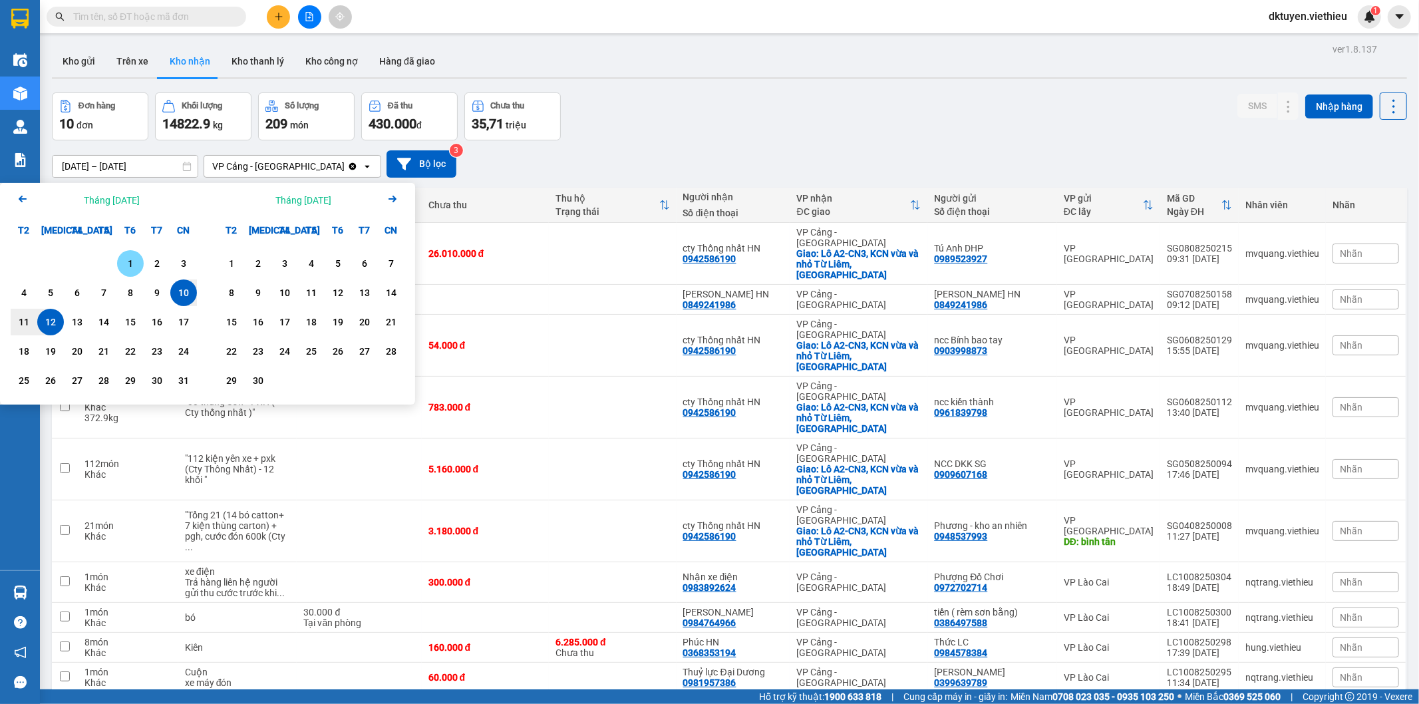
click at [130, 257] on div "1" at bounding box center [130, 263] width 19 height 16
click at [76, 329] on div "13" at bounding box center [77, 322] width 19 height 16
type input "[DATE] – [DATE]"
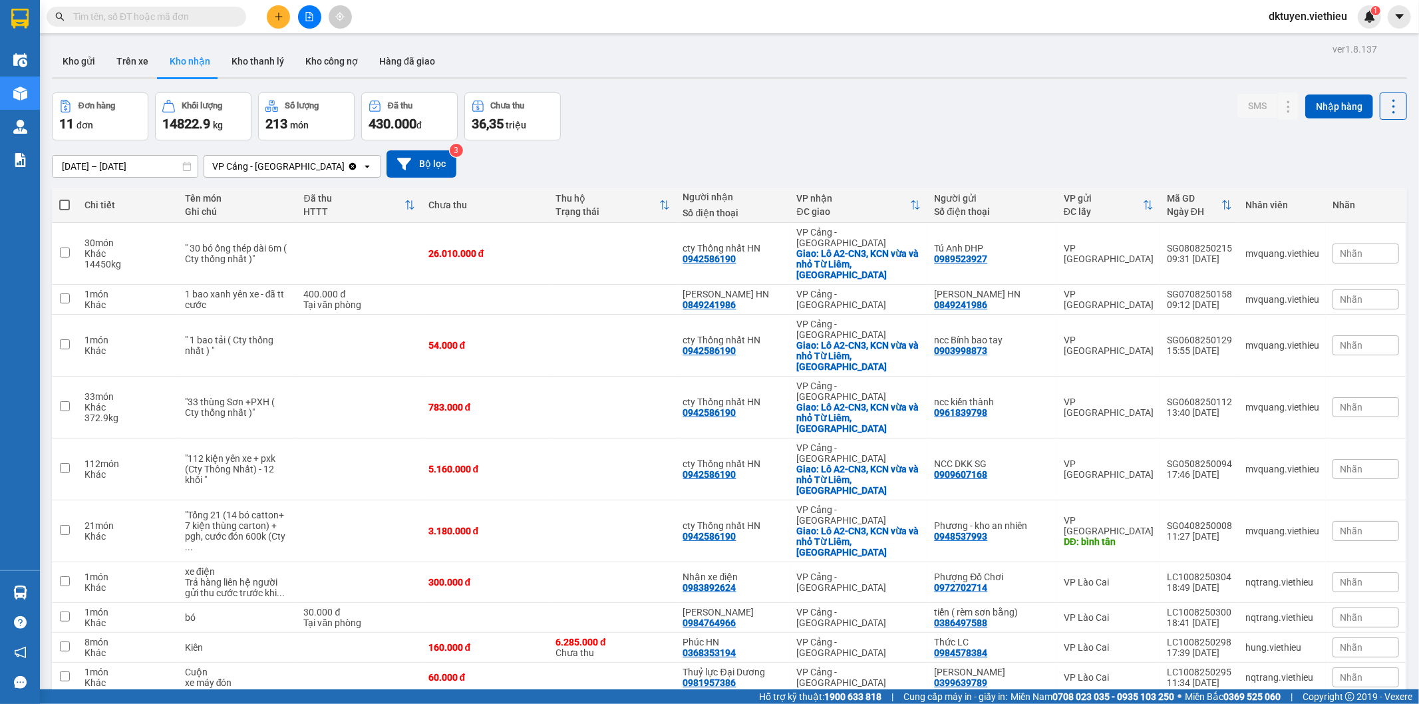
drag, startPoint x: 1328, startPoint y: 613, endPoint x: 1332, endPoint y: 603, distance: 10.1
click at [1330, 703] on div "10 / trang" at bounding box center [1350, 713] width 41 height 13
click at [1342, 587] on div "100 / trang" at bounding box center [1350, 579] width 80 height 24
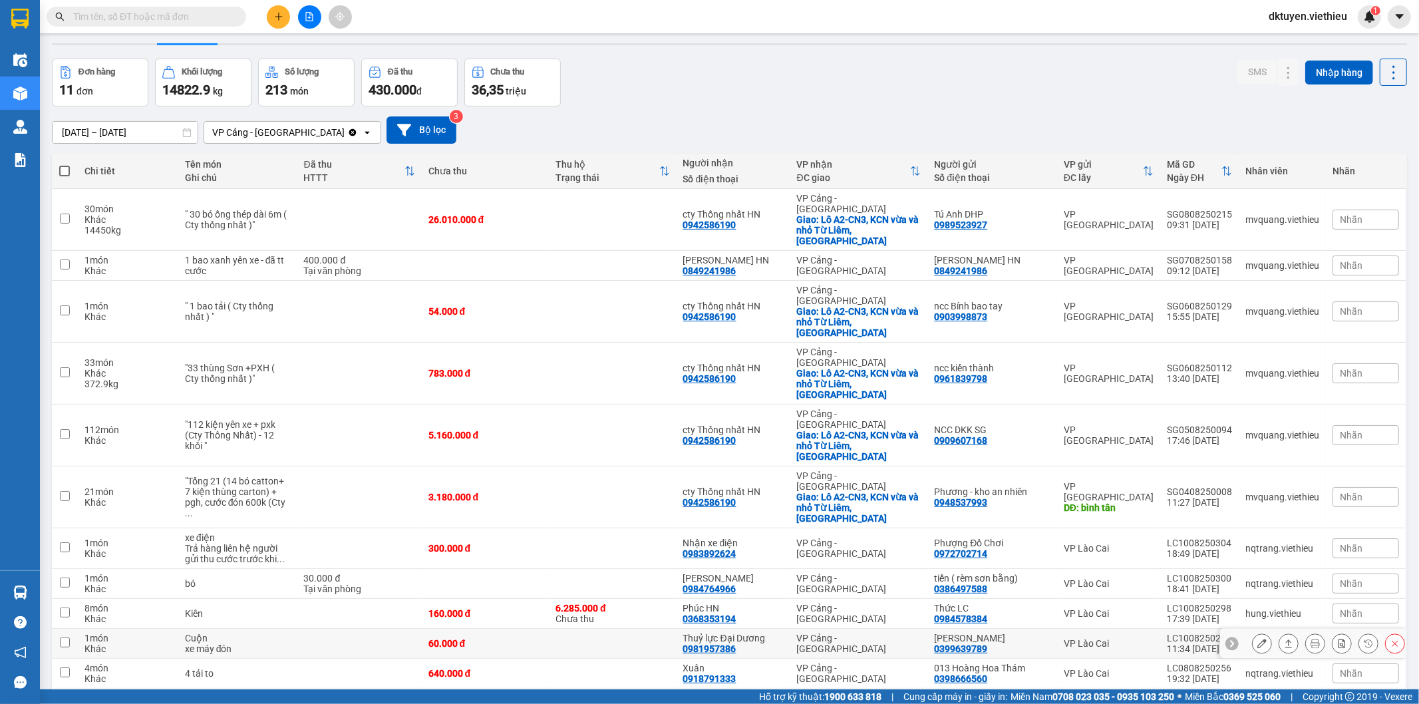
scroll to position [61, 0]
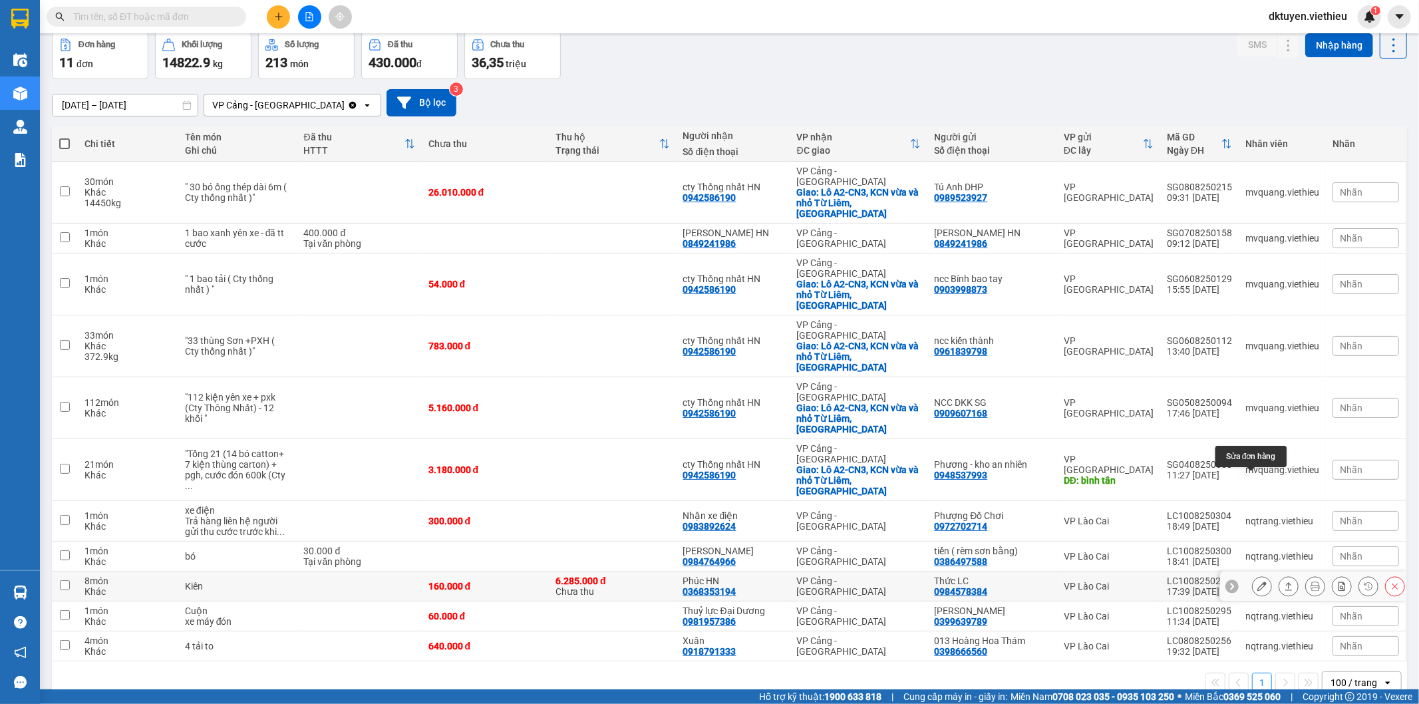
click at [1257, 581] on icon at bounding box center [1261, 585] width 9 height 9
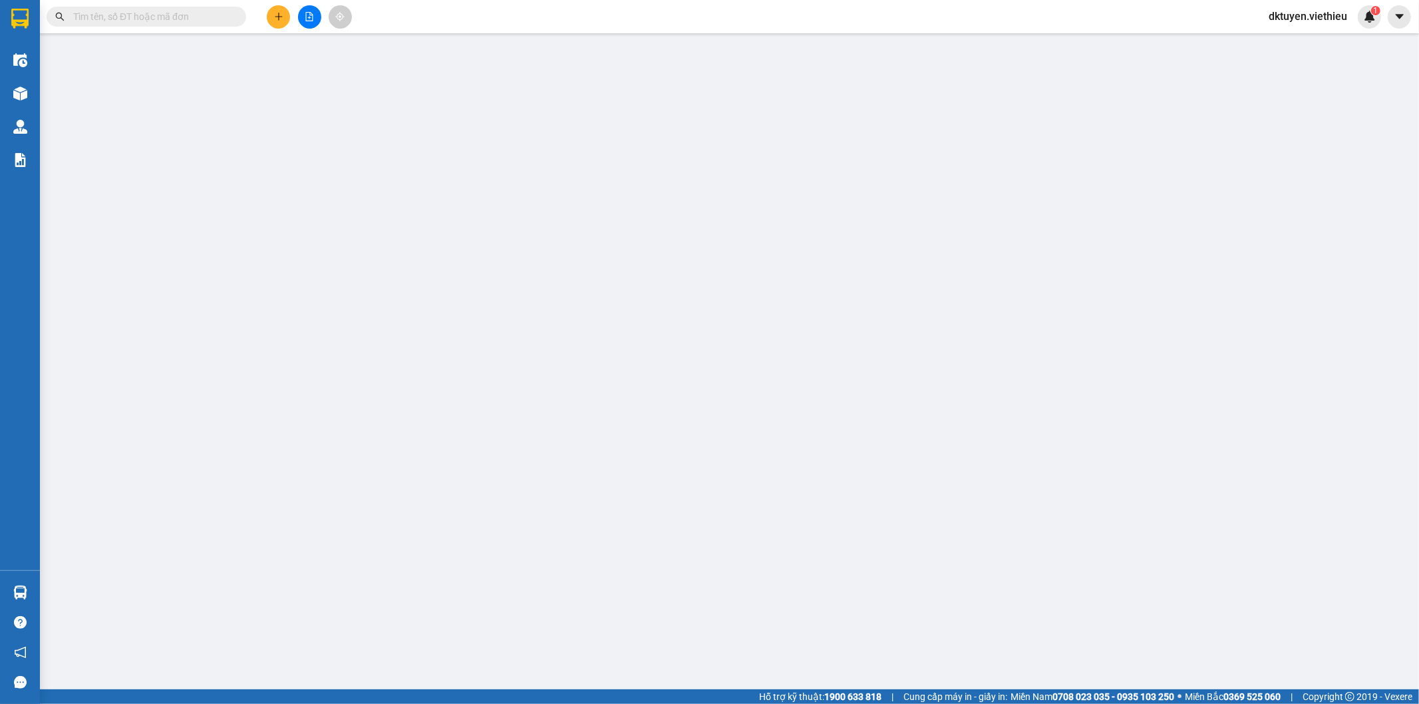
type input "0984578384"
type input "Thức LC"
type input "0368353194"
type input "Phúc HN"
type input "160.000"
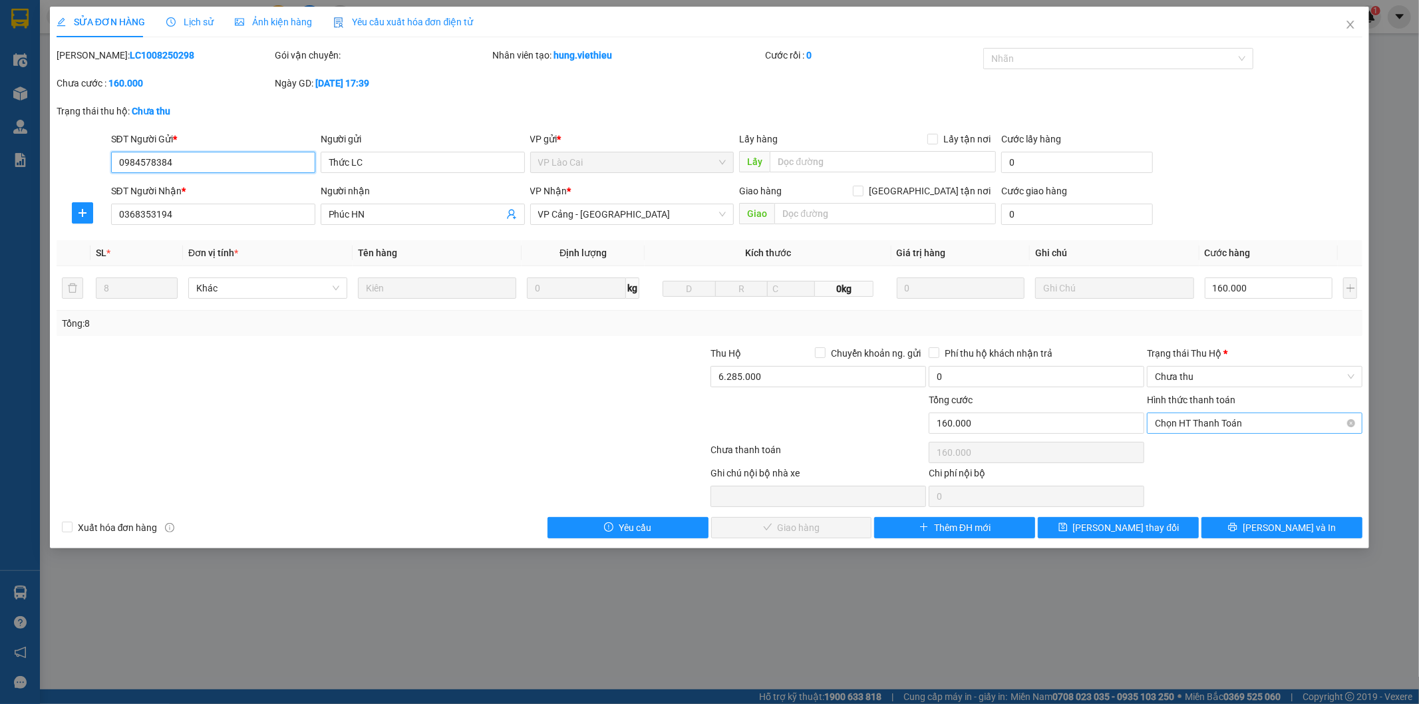
click at [1211, 424] on span "Chọn HT Thanh Toán" at bounding box center [1255, 423] width 200 height 20
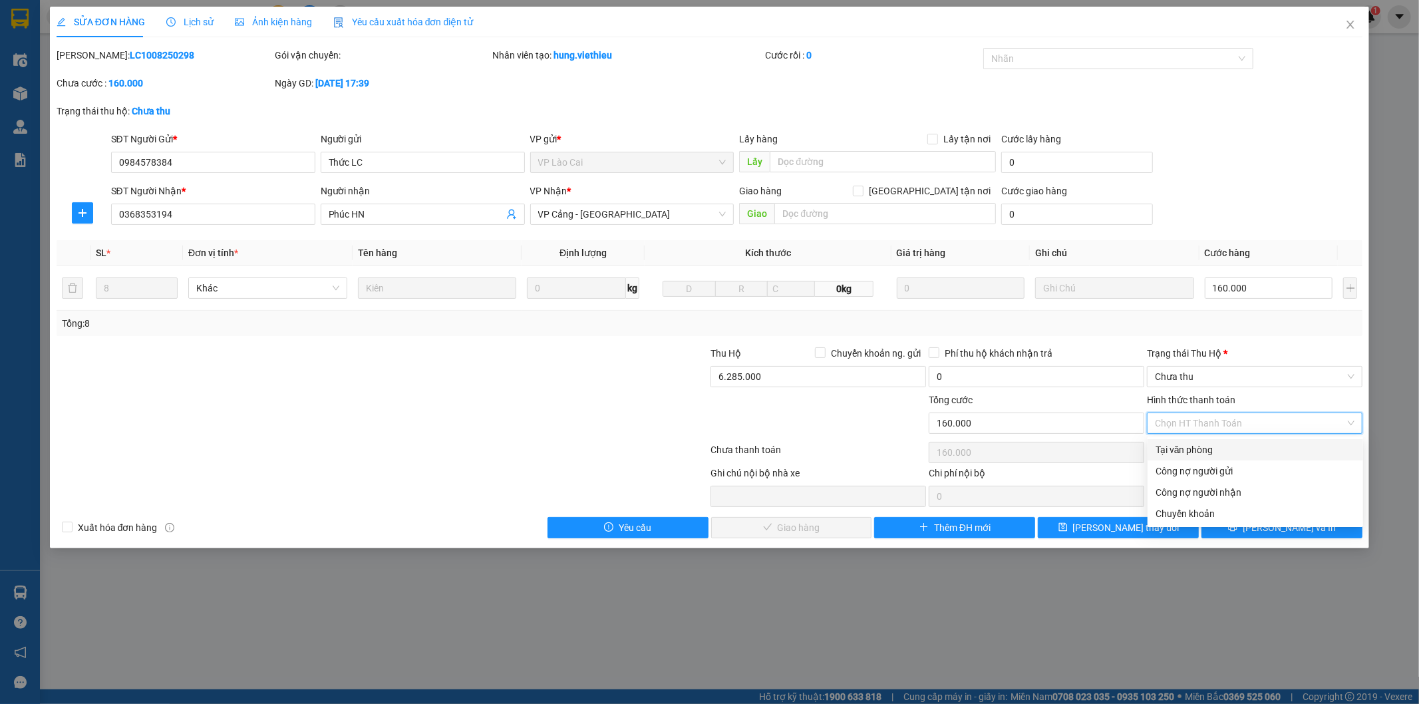
click at [1204, 447] on div "Tại văn phòng" at bounding box center [1255, 449] width 200 height 15
type input "0"
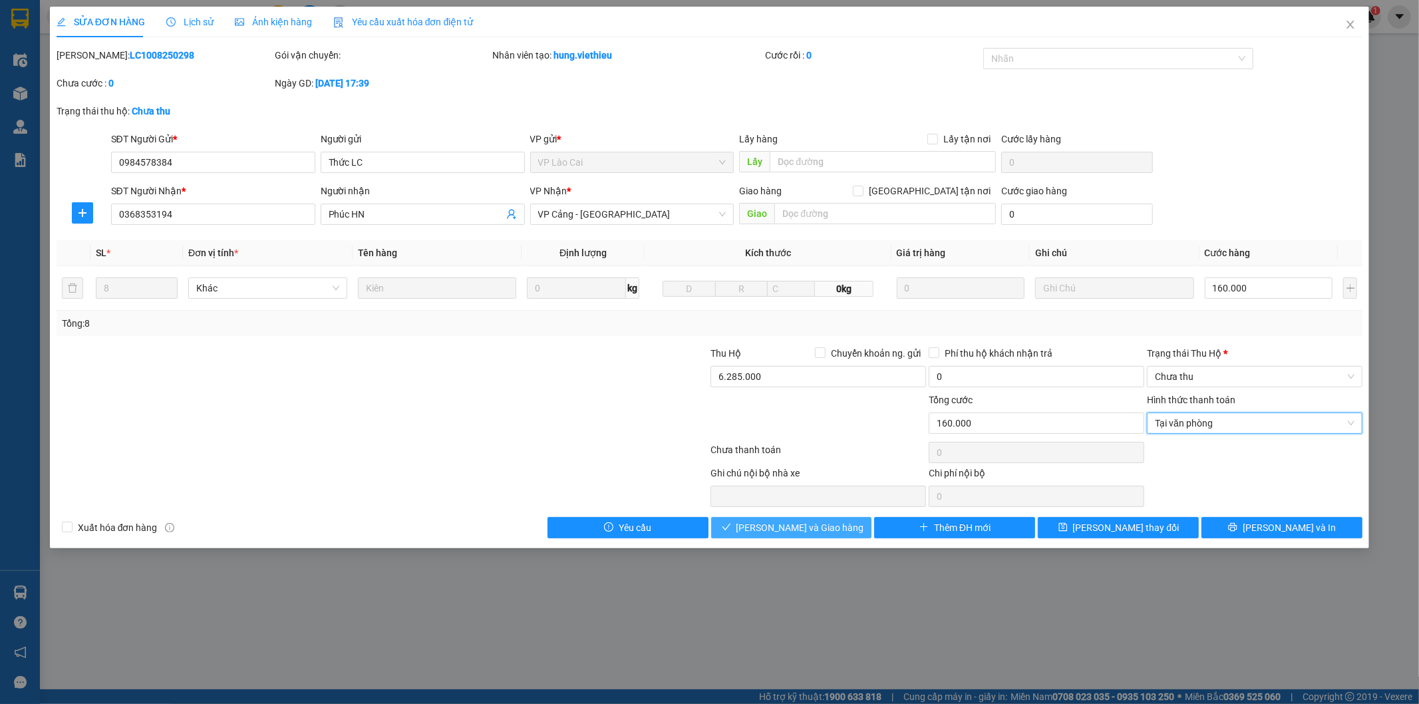
click at [821, 532] on span "Lưu và Giao hàng" at bounding box center [800, 527] width 128 height 15
click at [881, 351] on span "Chuyển khoản ng. gửi" at bounding box center [875, 353] width 100 height 15
click at [824, 351] on input "Chuyển khoản ng. gửi" at bounding box center [819, 351] width 9 height 9
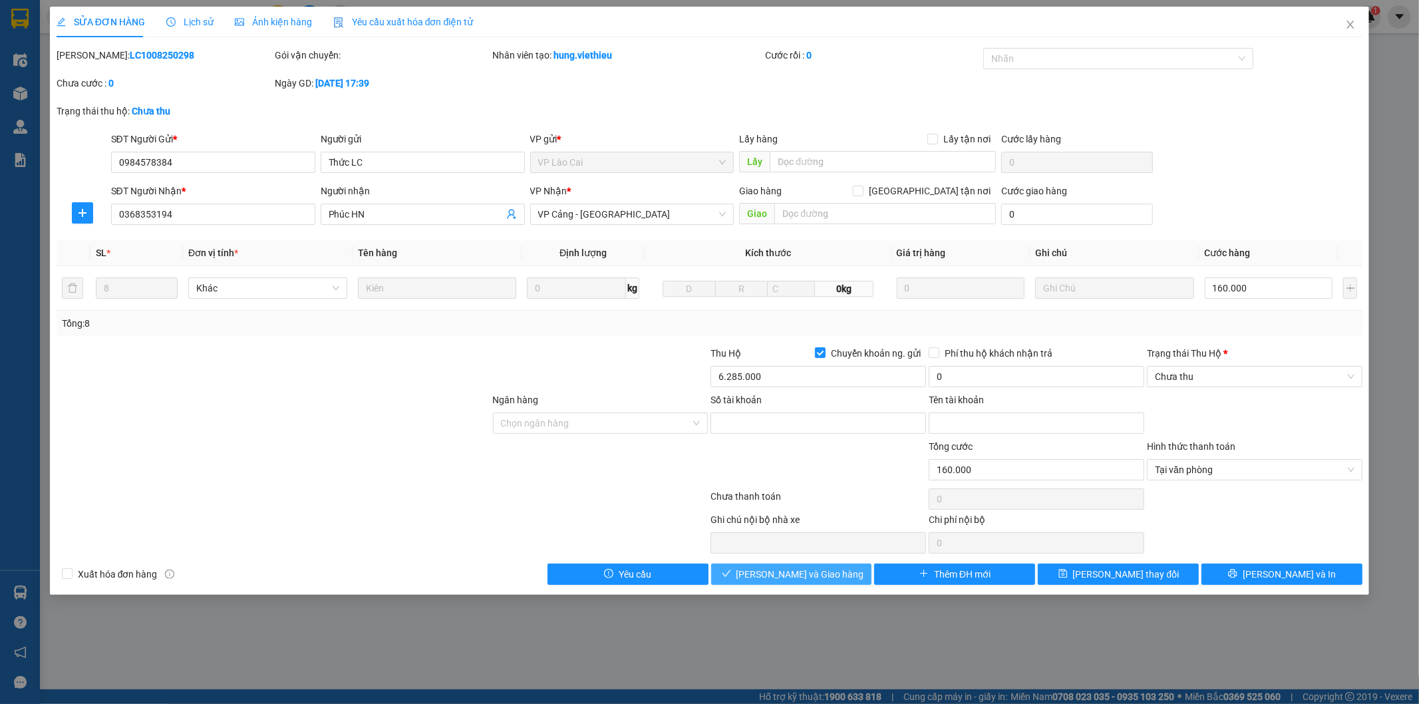
click at [835, 575] on button "Lưu và Giao hàng" at bounding box center [791, 573] width 161 height 21
click at [1225, 374] on span "Chưa thu" at bounding box center [1255, 376] width 200 height 20
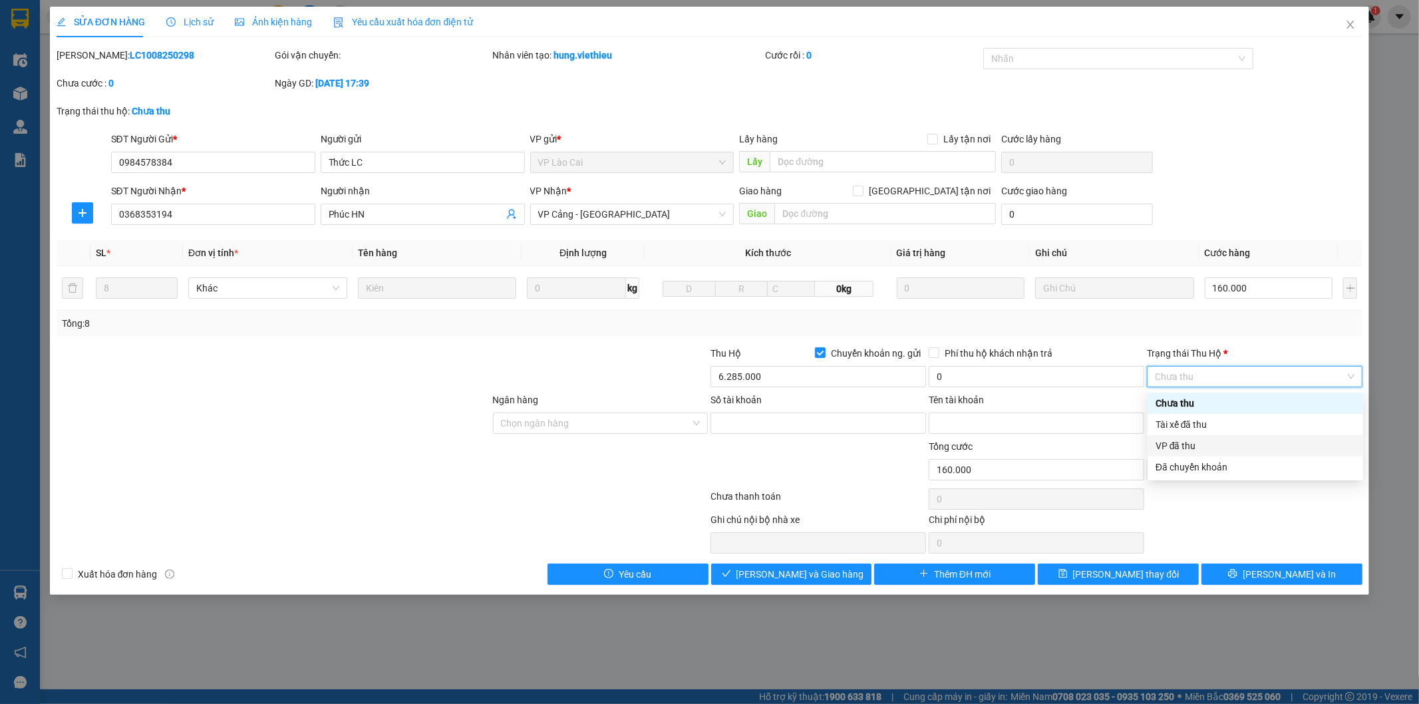
click at [1191, 444] on div "VP đã thu" at bounding box center [1255, 445] width 200 height 15
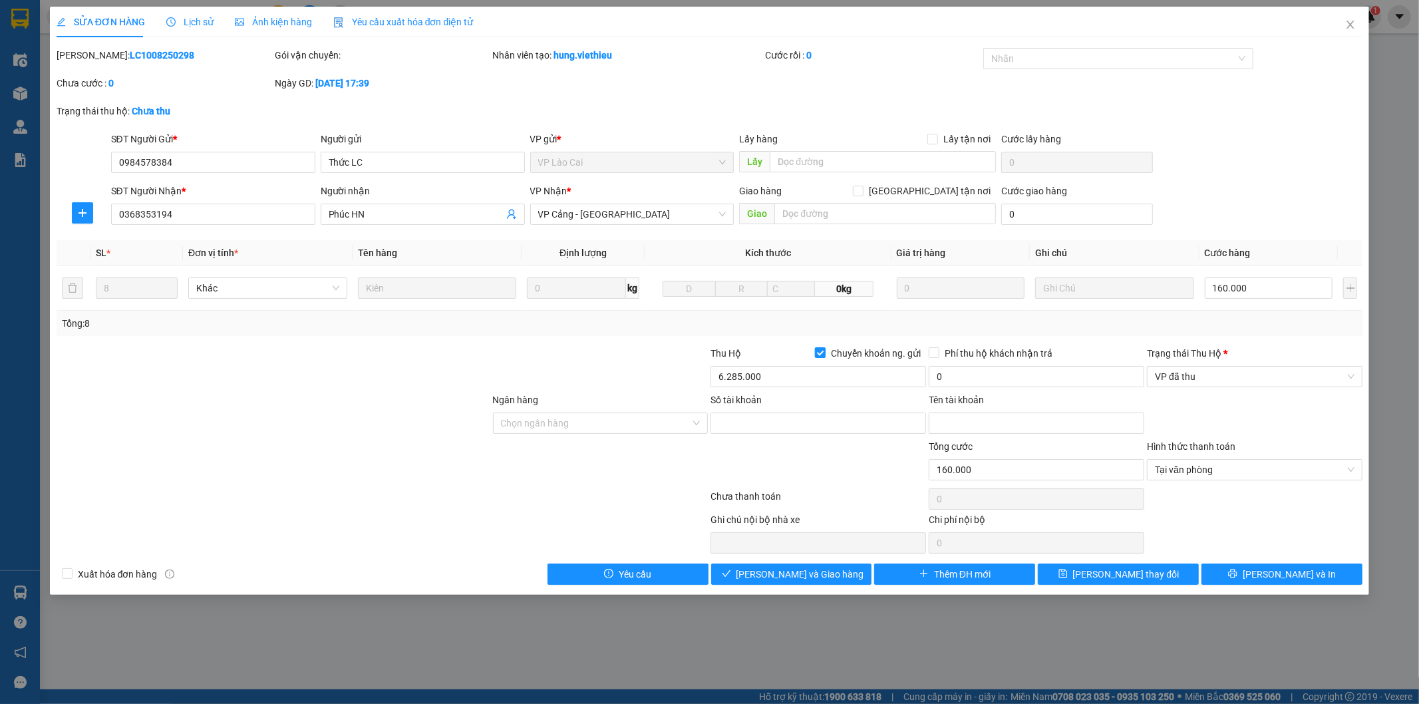
click at [897, 360] on span "Chuyển khoản ng. gửi" at bounding box center [875, 353] width 100 height 15
click at [824, 357] on input "Chuyển khoản ng. gửi" at bounding box center [819, 351] width 9 height 9
checkbox input "false"
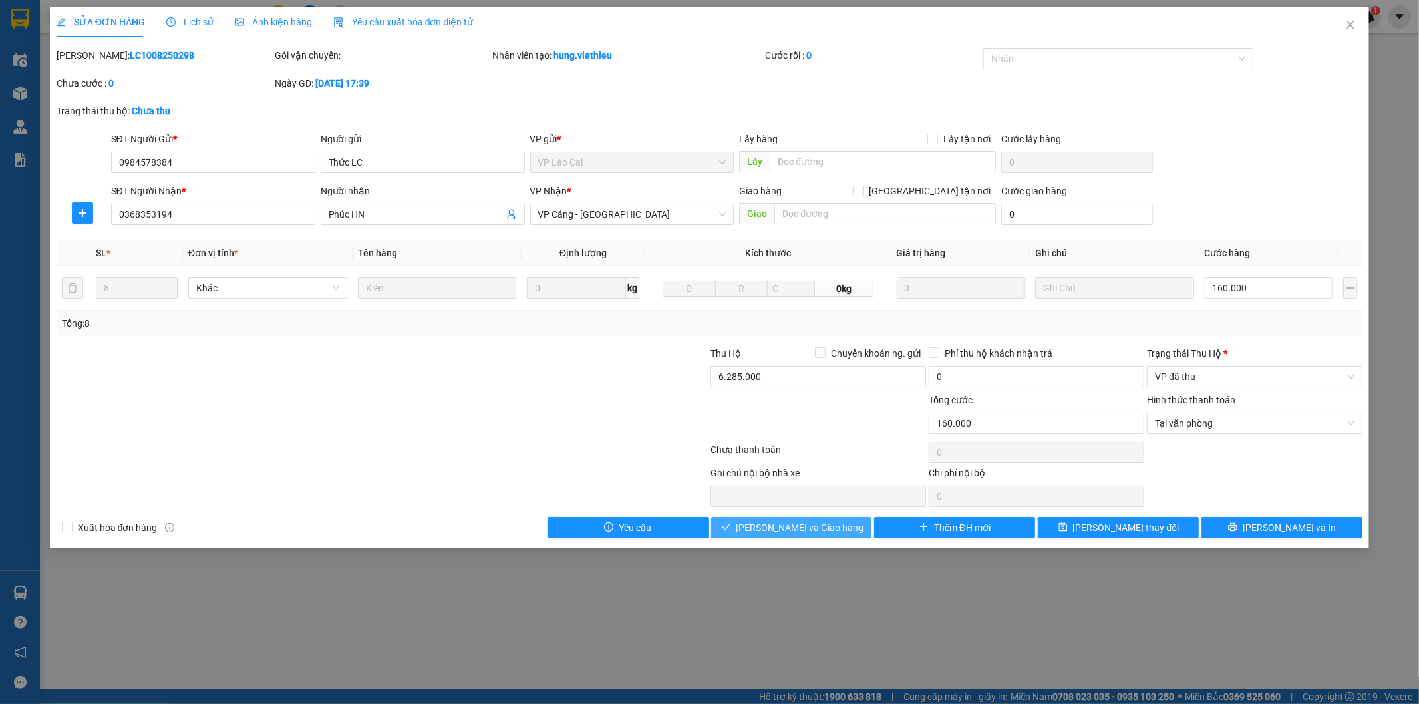
click at [823, 529] on span "Lưu và Giao hàng" at bounding box center [800, 527] width 128 height 15
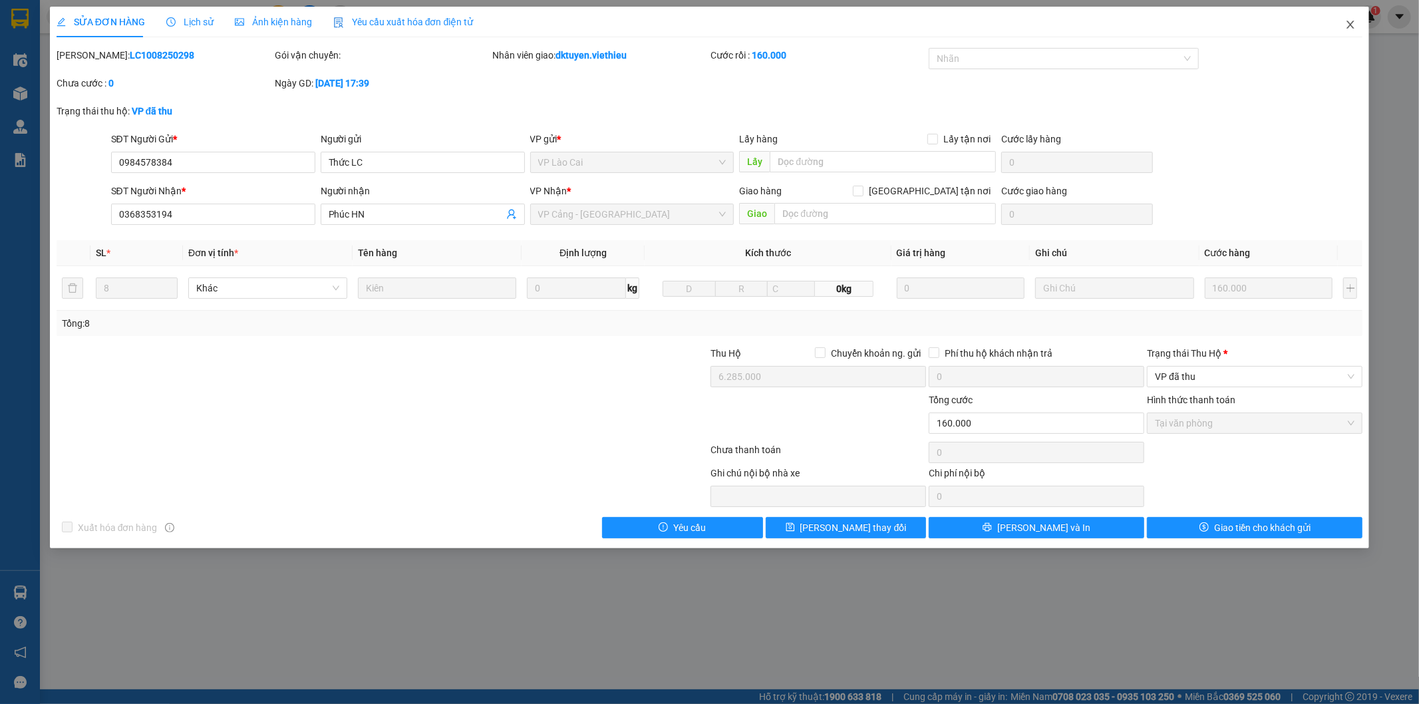
click at [1357, 25] on span "Close" at bounding box center [1350, 25] width 37 height 37
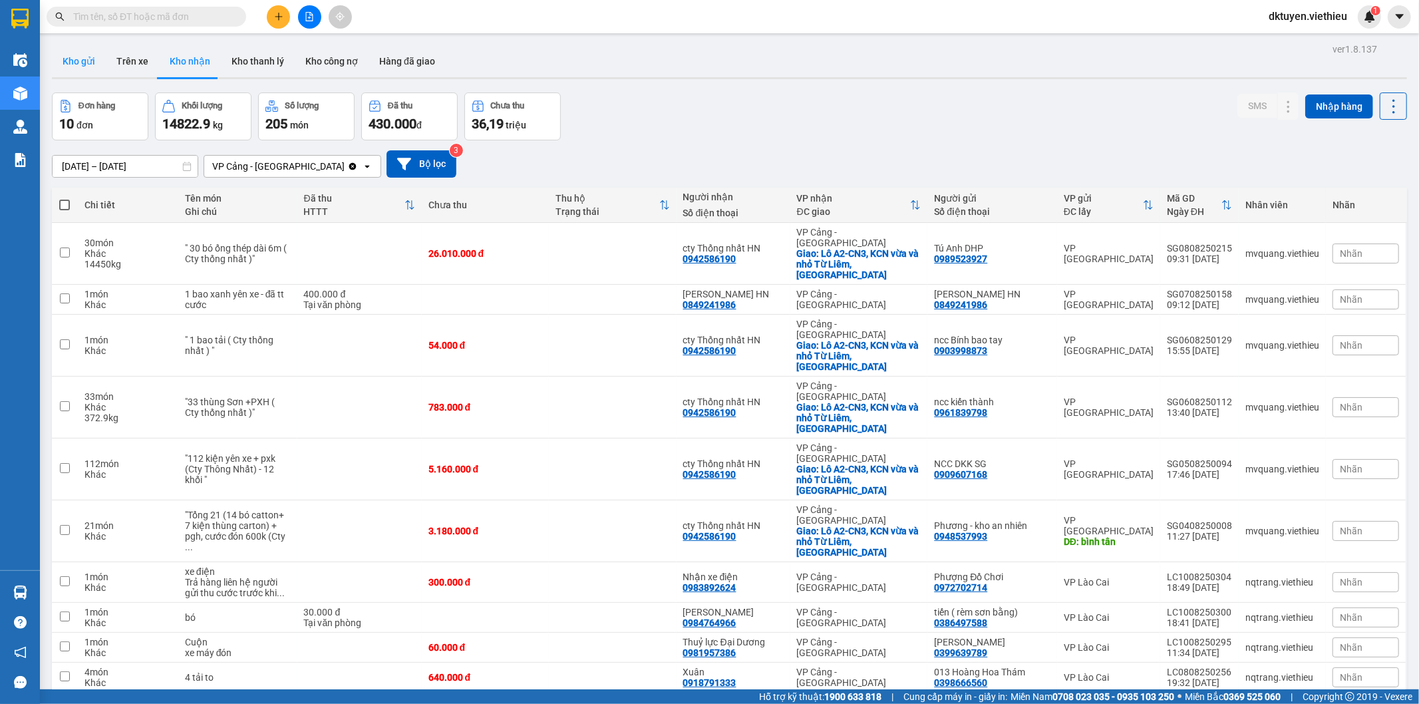
click at [72, 58] on button "Kho gửi" at bounding box center [79, 61] width 54 height 32
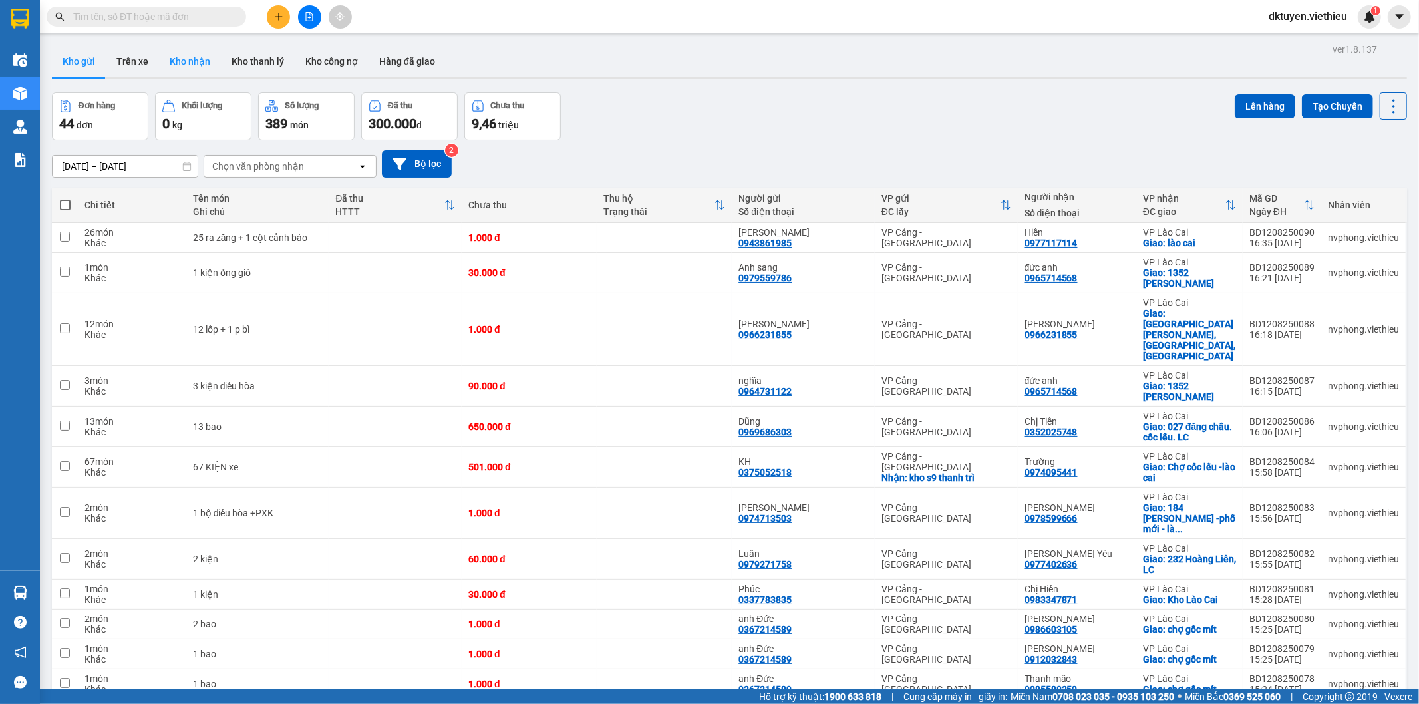
click at [197, 64] on button "Kho nhận" at bounding box center [190, 61] width 62 height 32
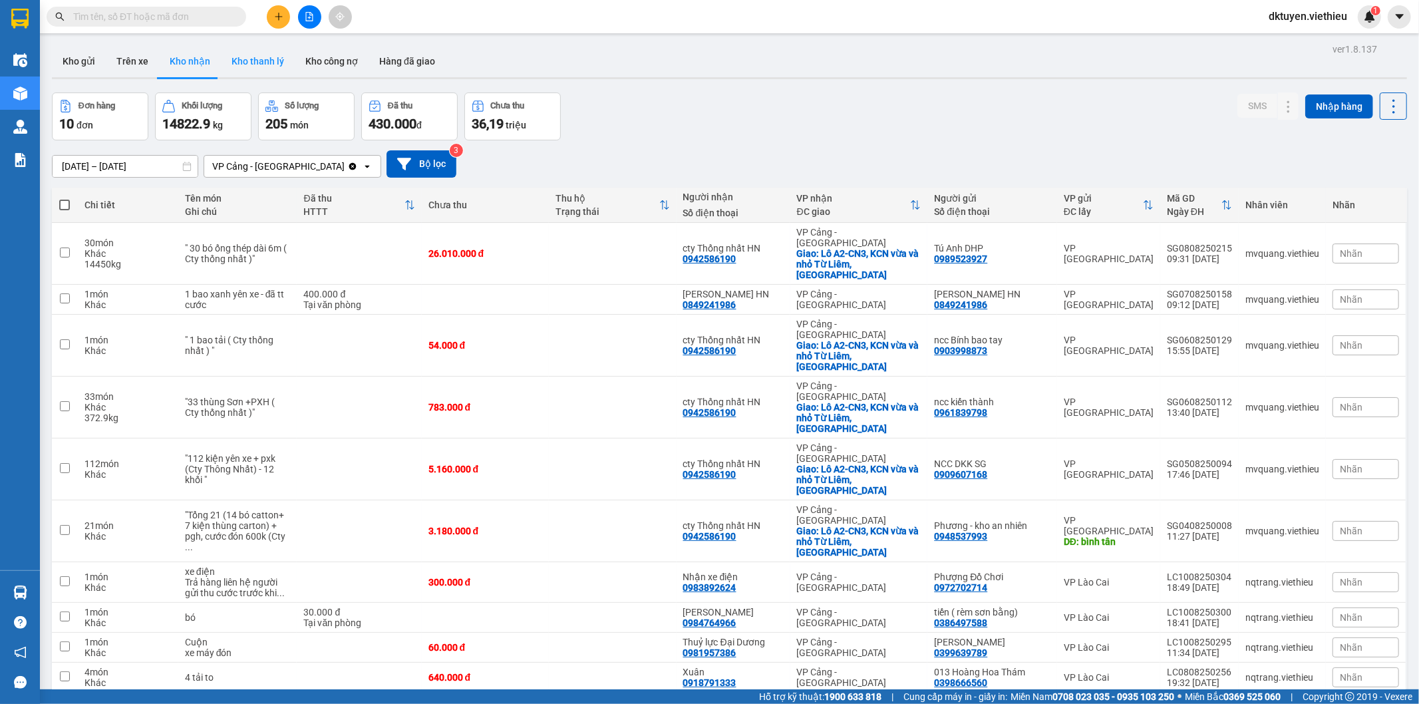
click at [267, 52] on button "Kho thanh lý" at bounding box center [258, 61] width 74 height 32
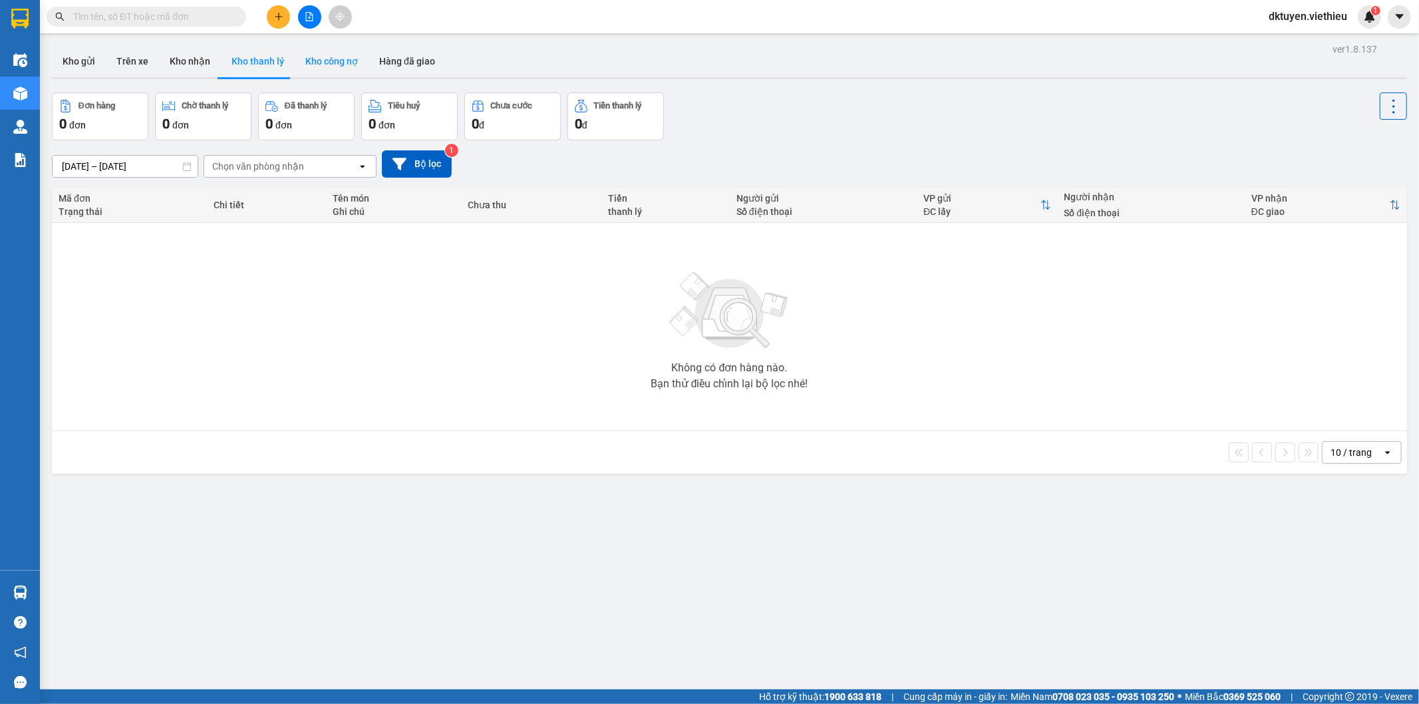
click at [324, 65] on button "Kho công nợ" at bounding box center [332, 61] width 74 height 32
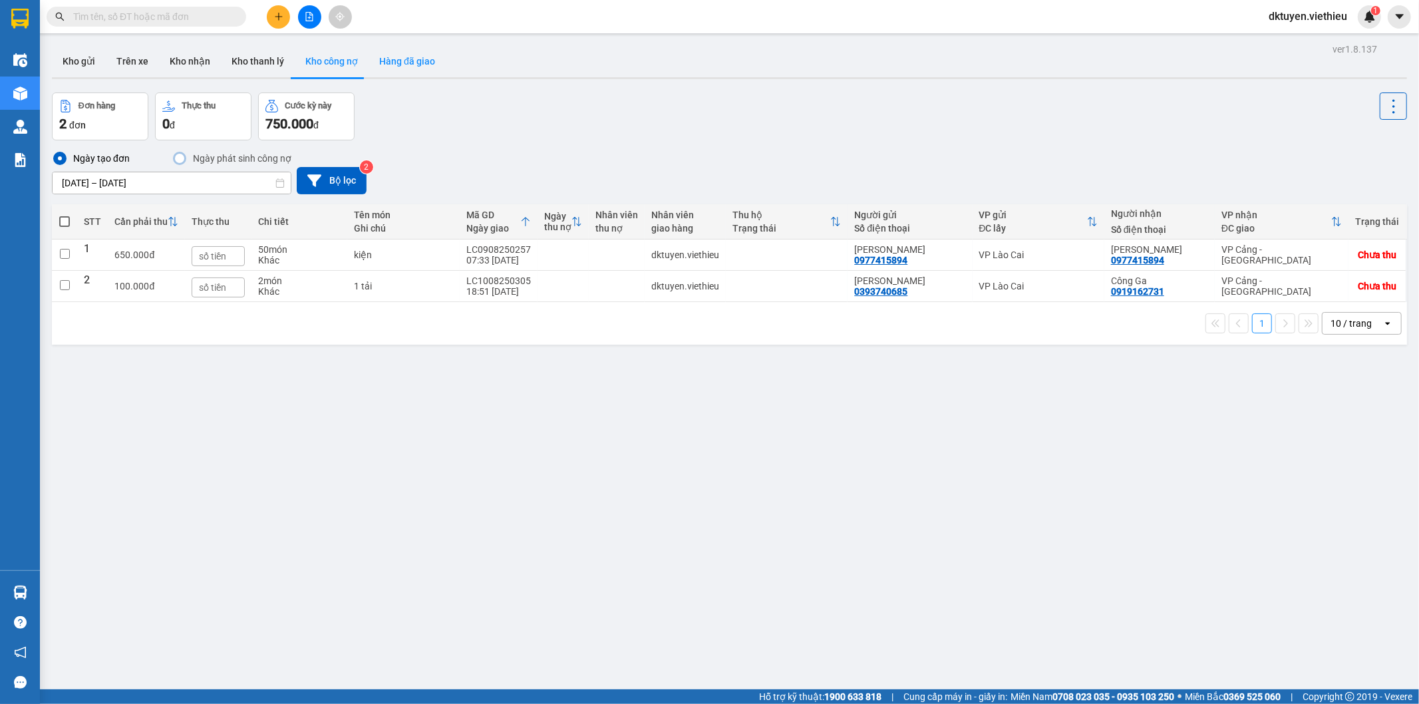
click at [402, 61] on button "Hàng đã giao" at bounding box center [406, 61] width 77 height 32
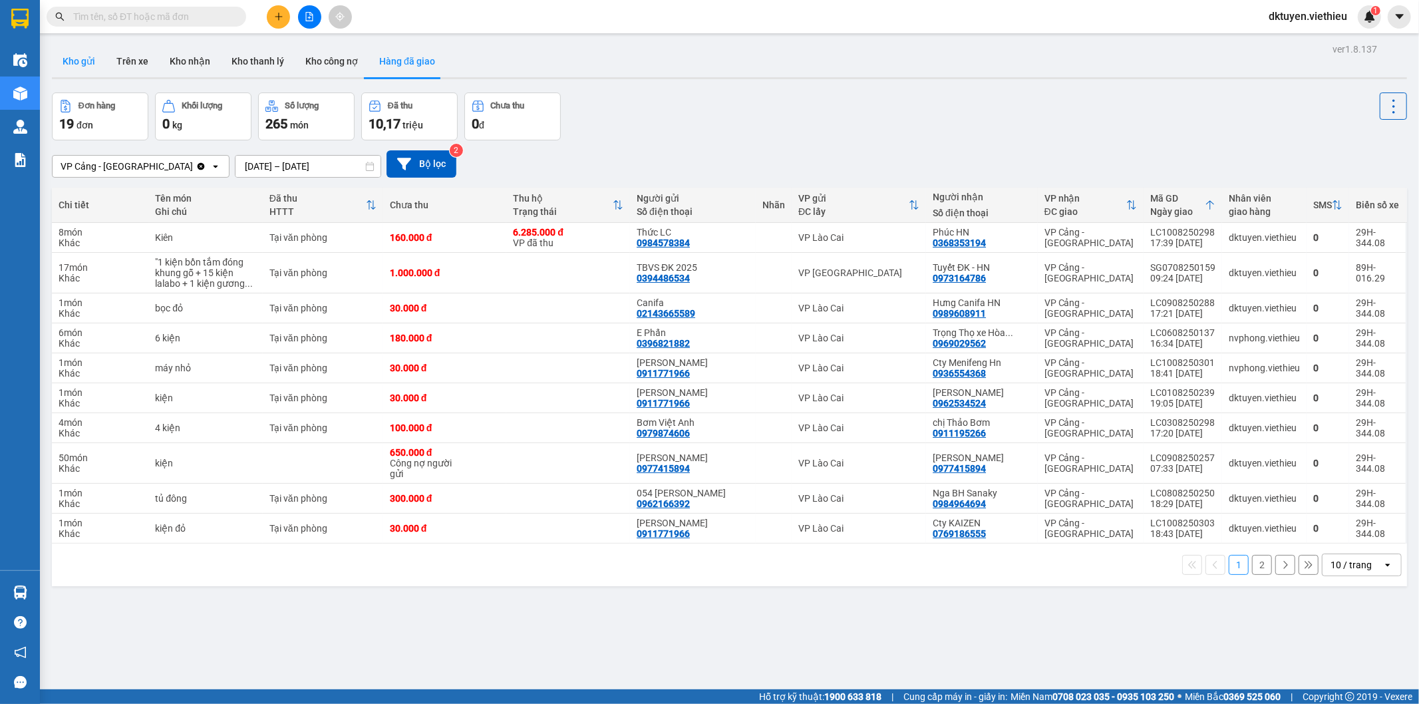
click at [94, 59] on button "Kho gửi" at bounding box center [79, 61] width 54 height 32
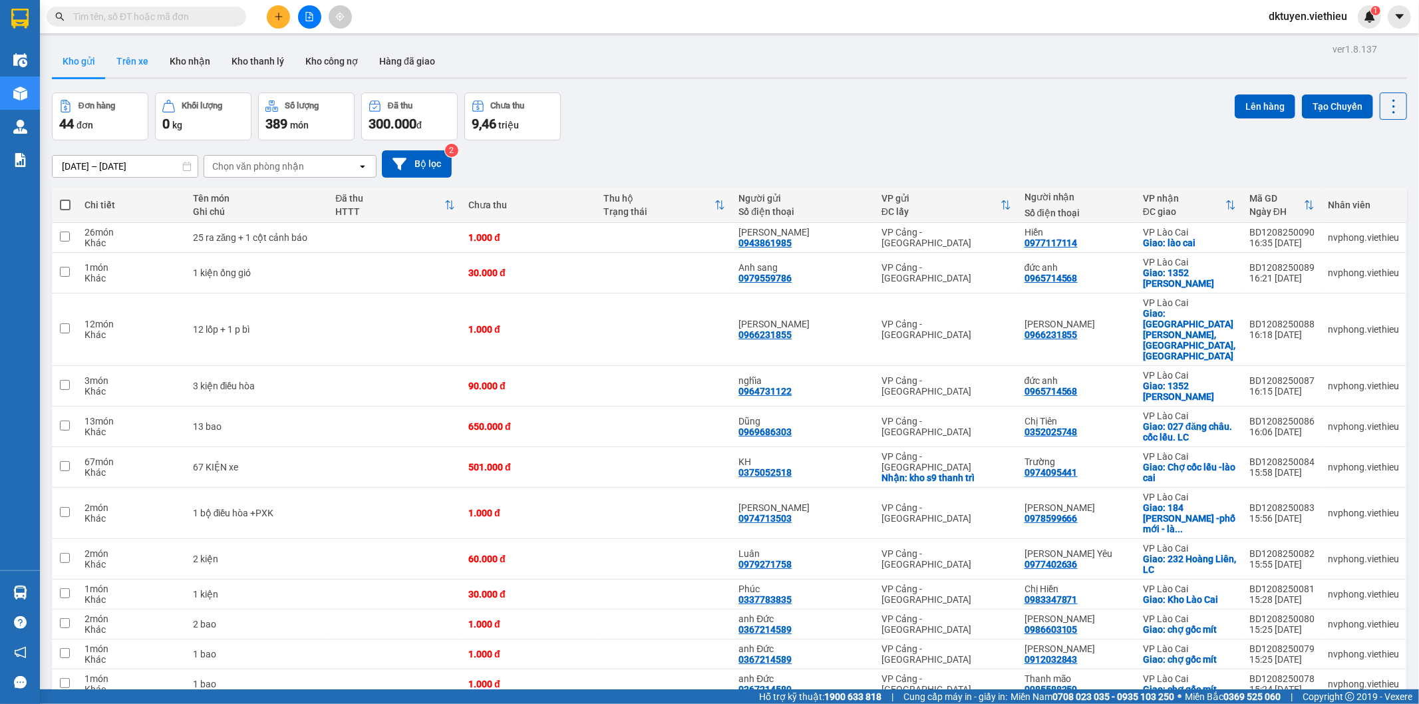
click at [140, 63] on button "Trên xe" at bounding box center [132, 61] width 53 height 32
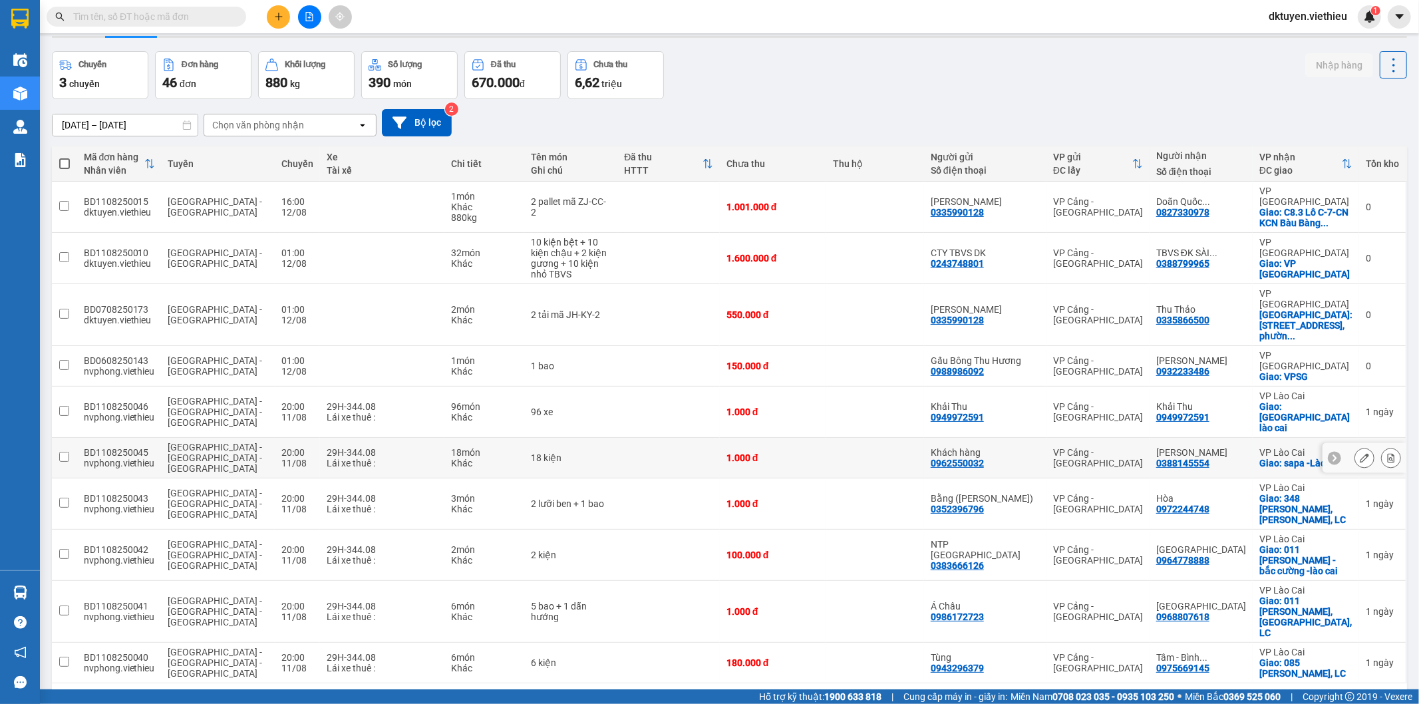
scroll to position [61, 0]
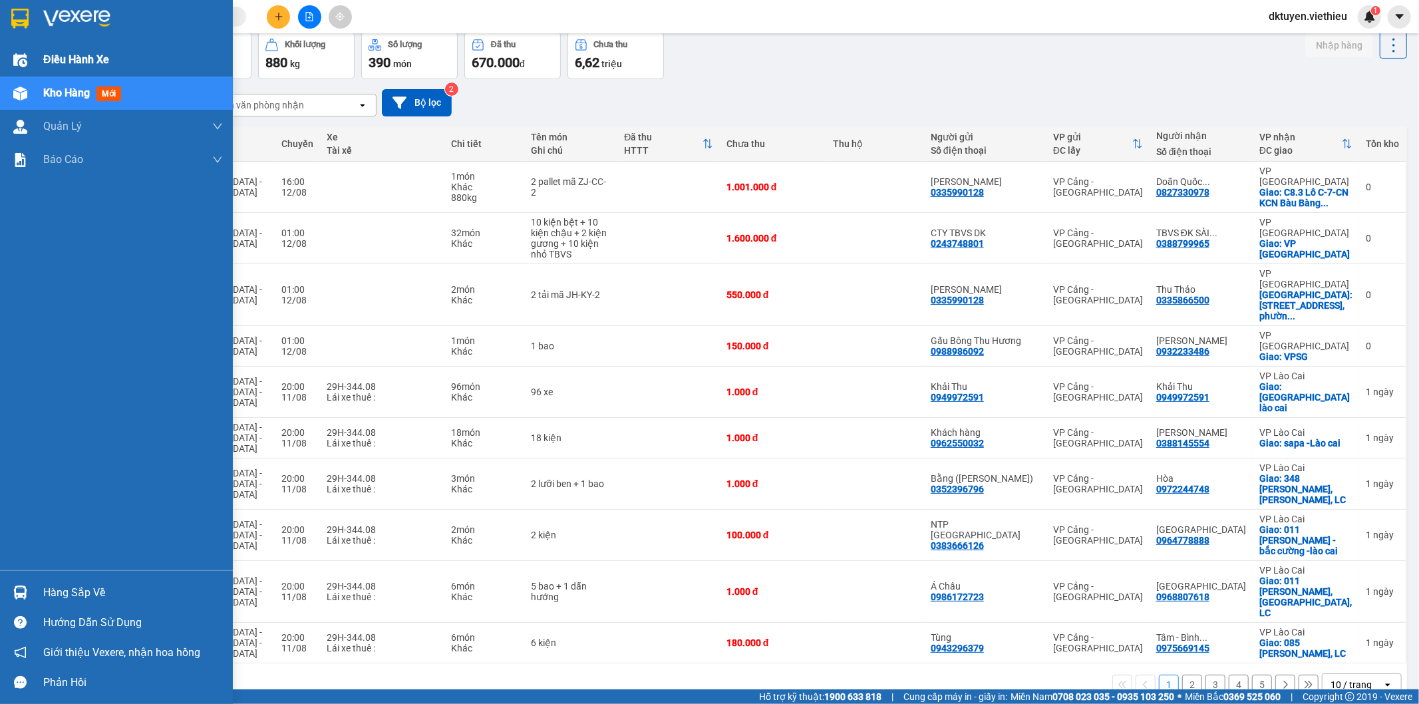
click at [55, 57] on span "Điều hành xe" at bounding box center [76, 59] width 66 height 17
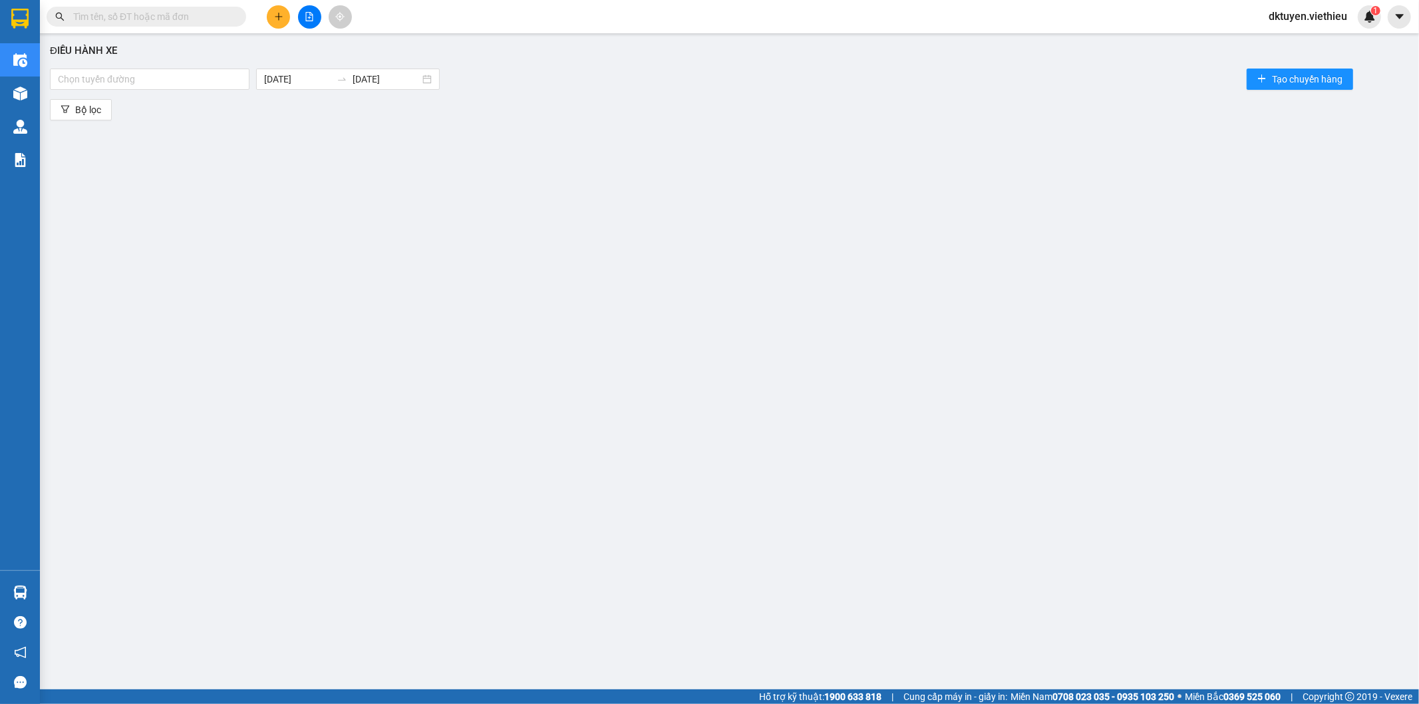
click at [274, 14] on icon "plus" at bounding box center [278, 16] width 9 height 9
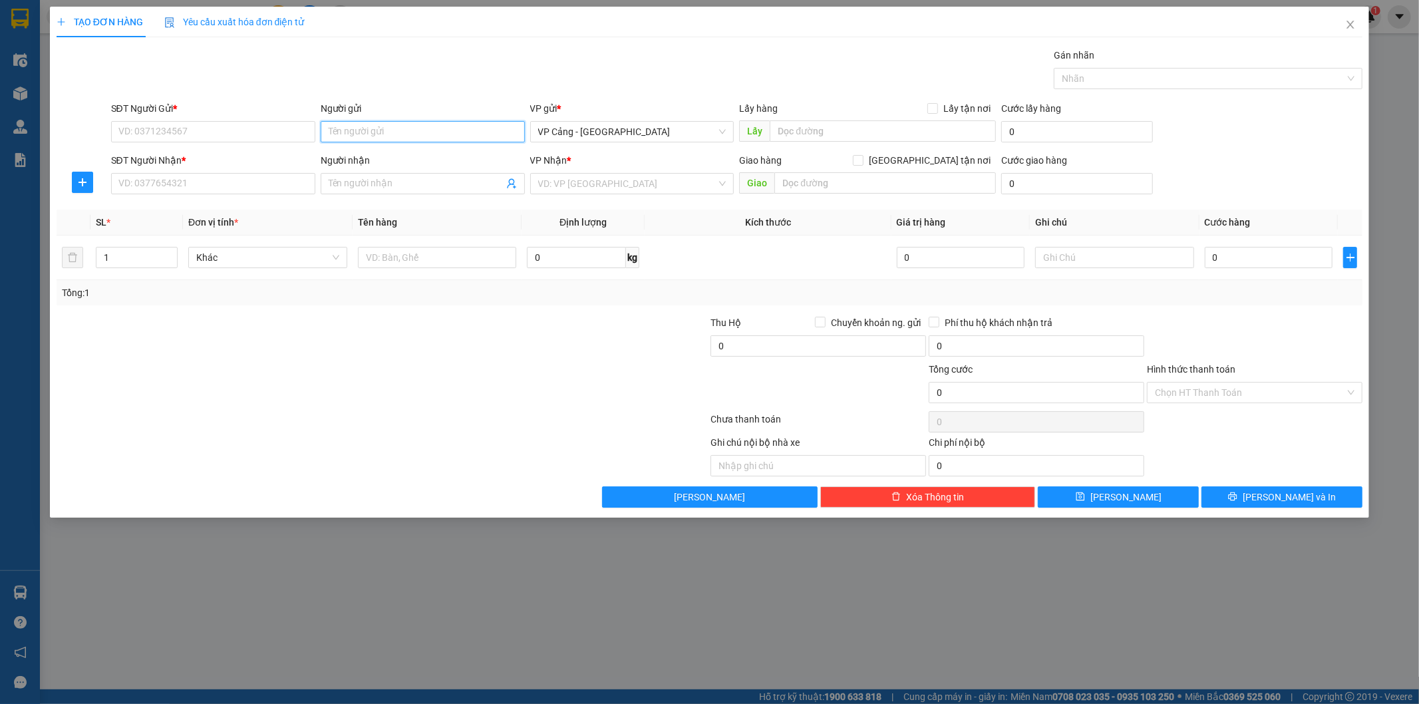
click at [424, 130] on input "Người gửi" at bounding box center [423, 131] width 204 height 21
type input "hcl"
click at [392, 155] on div "Tuấn HCL - 0366821246" at bounding box center [423, 158] width 188 height 15
type input "0366821246"
type input "Tuấn HCL"
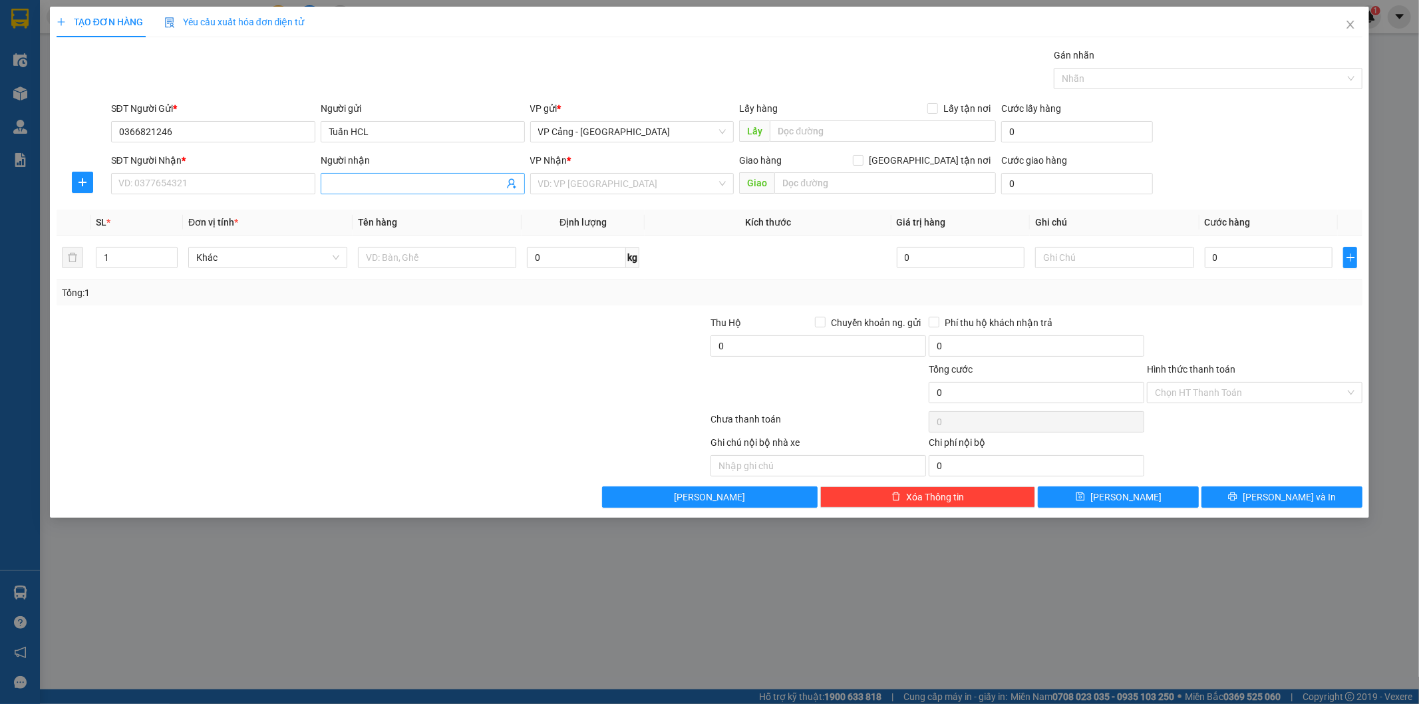
click at [382, 181] on input "Người nhận" at bounding box center [416, 183] width 175 height 15
click at [370, 190] on input "Người nhận" at bounding box center [416, 183] width 175 height 15
type input "nam hải"
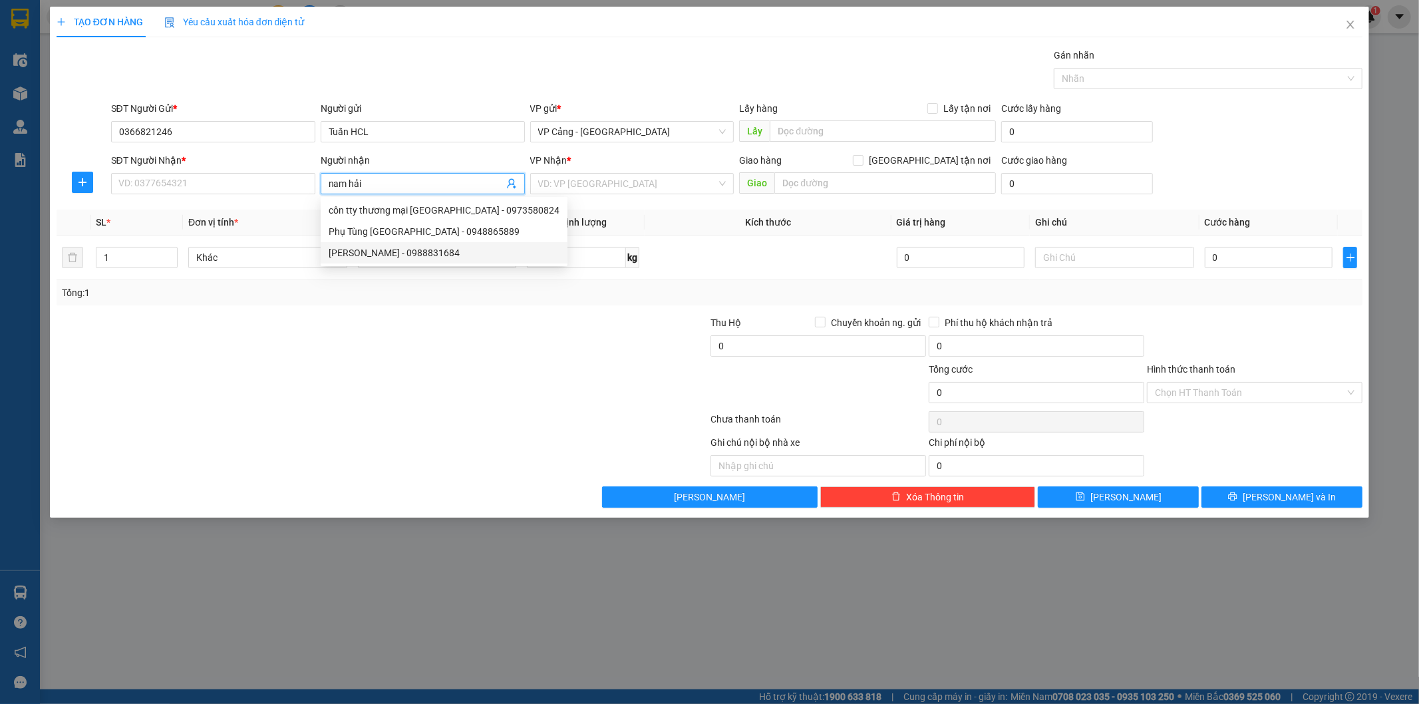
click at [409, 251] on div "Nam Hải - 0988831684" at bounding box center [444, 252] width 231 height 15
type input "0988831684"
type input "Nam Hải"
checkbox input "true"
type input "KCN Bắc Duyên Hải, LC"
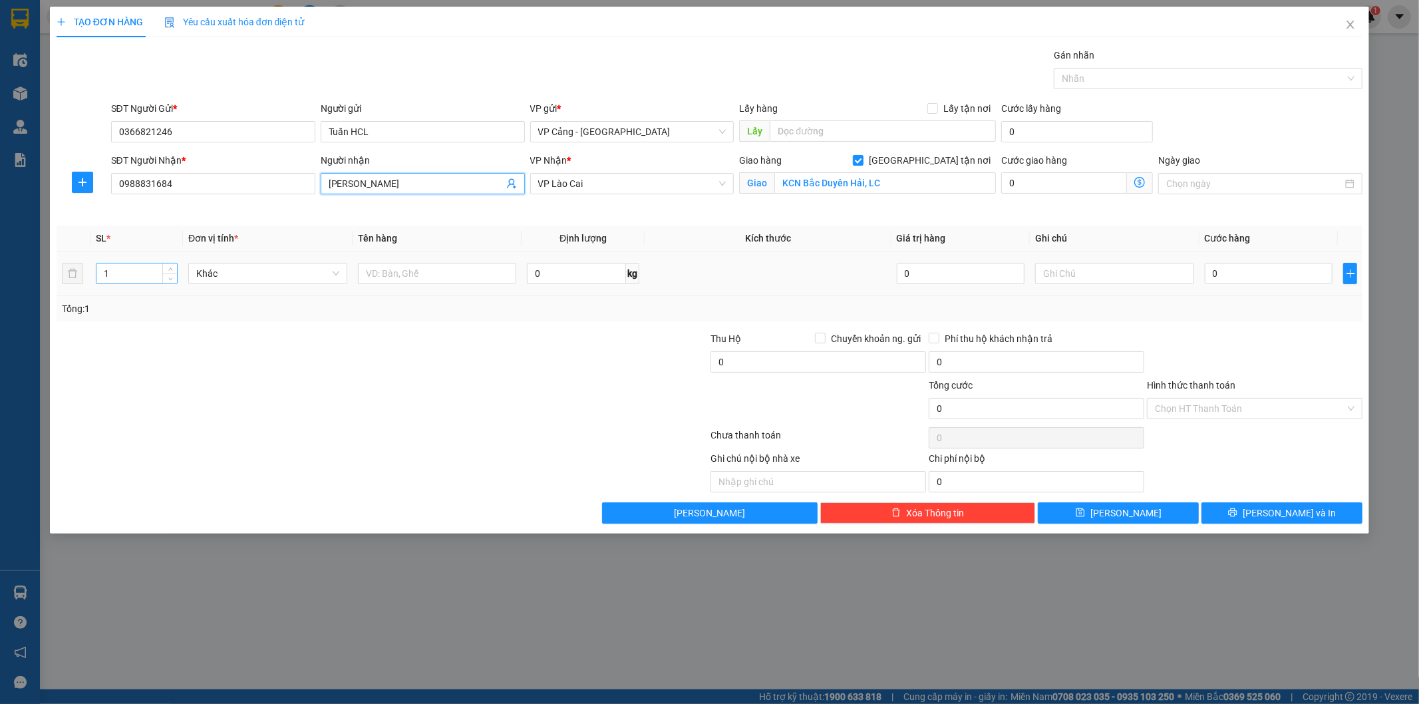
type input "Nam Hải"
click at [128, 276] on input "1" at bounding box center [136, 273] width 80 height 20
type input "4"
click at [440, 269] on input "text" at bounding box center [437, 273] width 159 height 21
click at [1227, 277] on input "0" at bounding box center [1269, 273] width 128 height 21
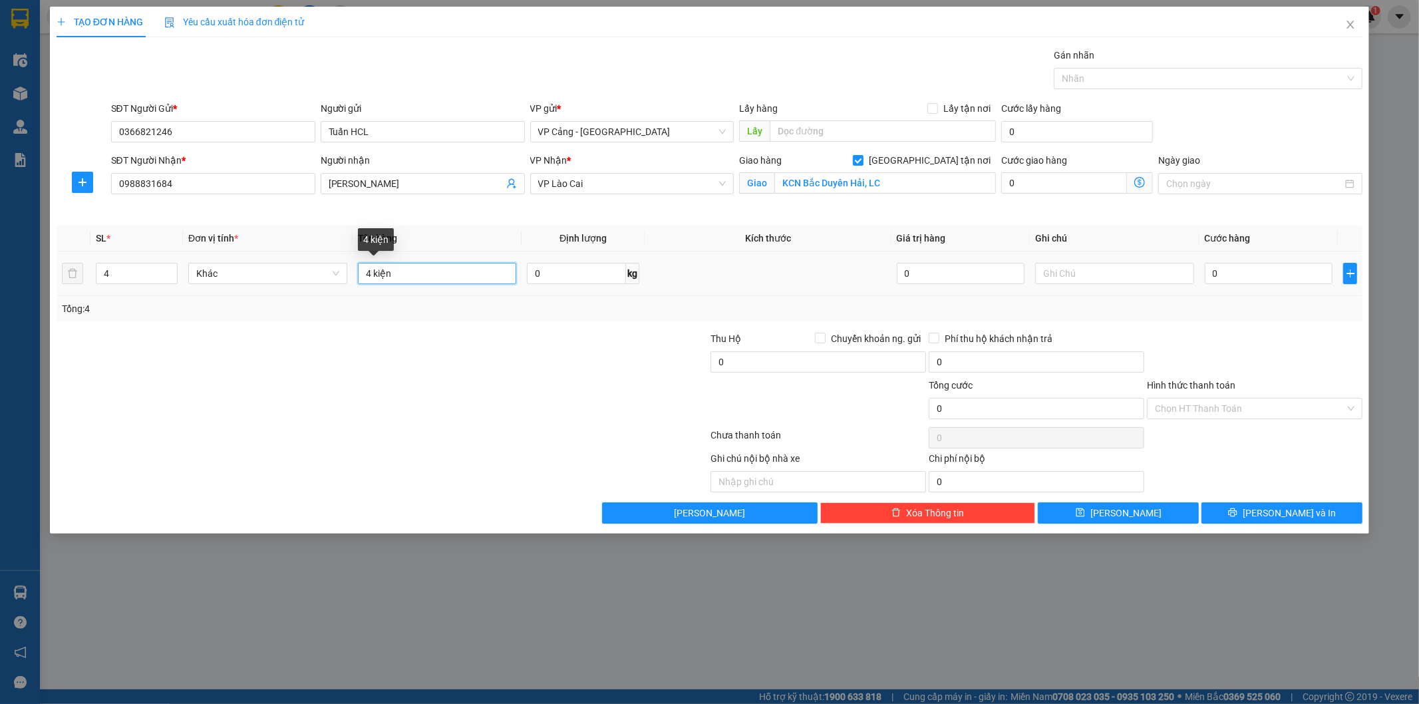
click at [481, 278] on input "4 kiện" at bounding box center [437, 273] width 159 height 21
type input "4 kiện ( 2 kiện nhựa bọc nilon rách từ trước 1 số góc, không kiểm tra hàng bên …"
click at [1290, 270] on input "0" at bounding box center [1269, 273] width 128 height 21
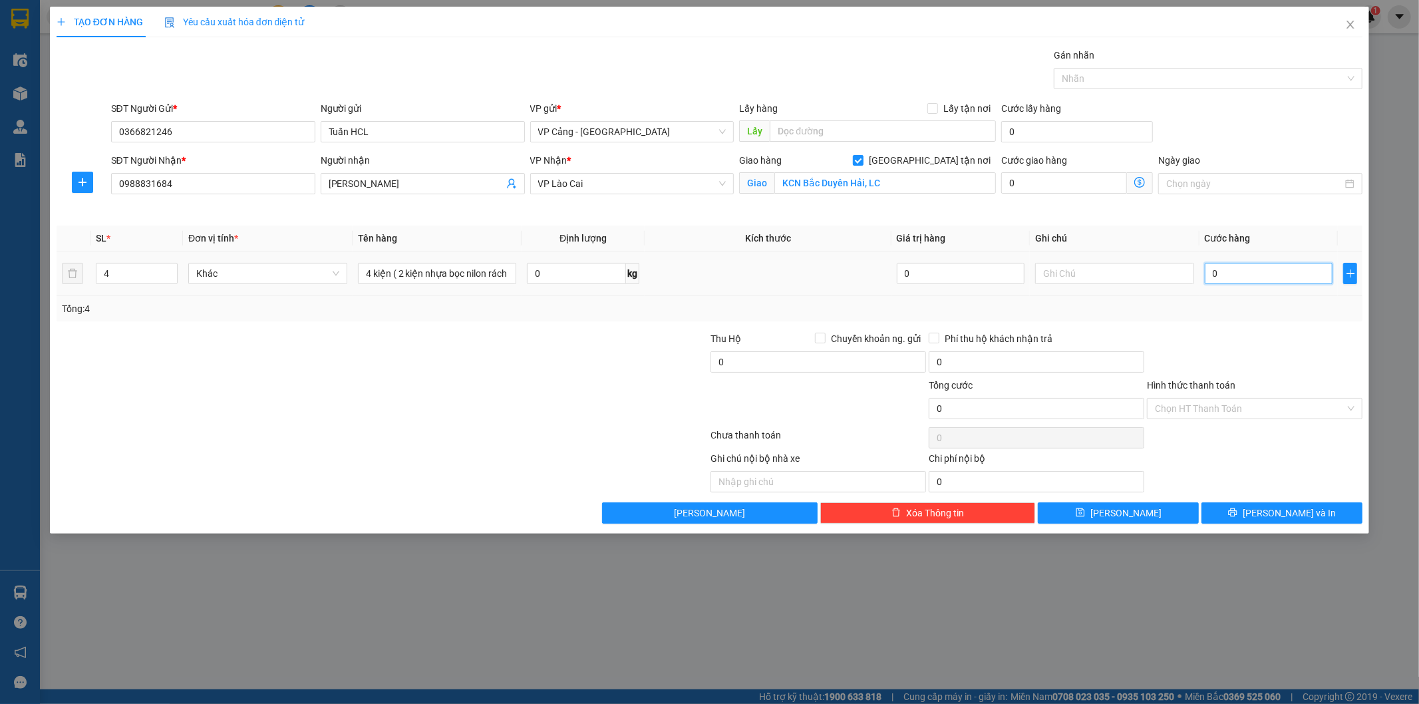
type input "1"
type input "1.000"
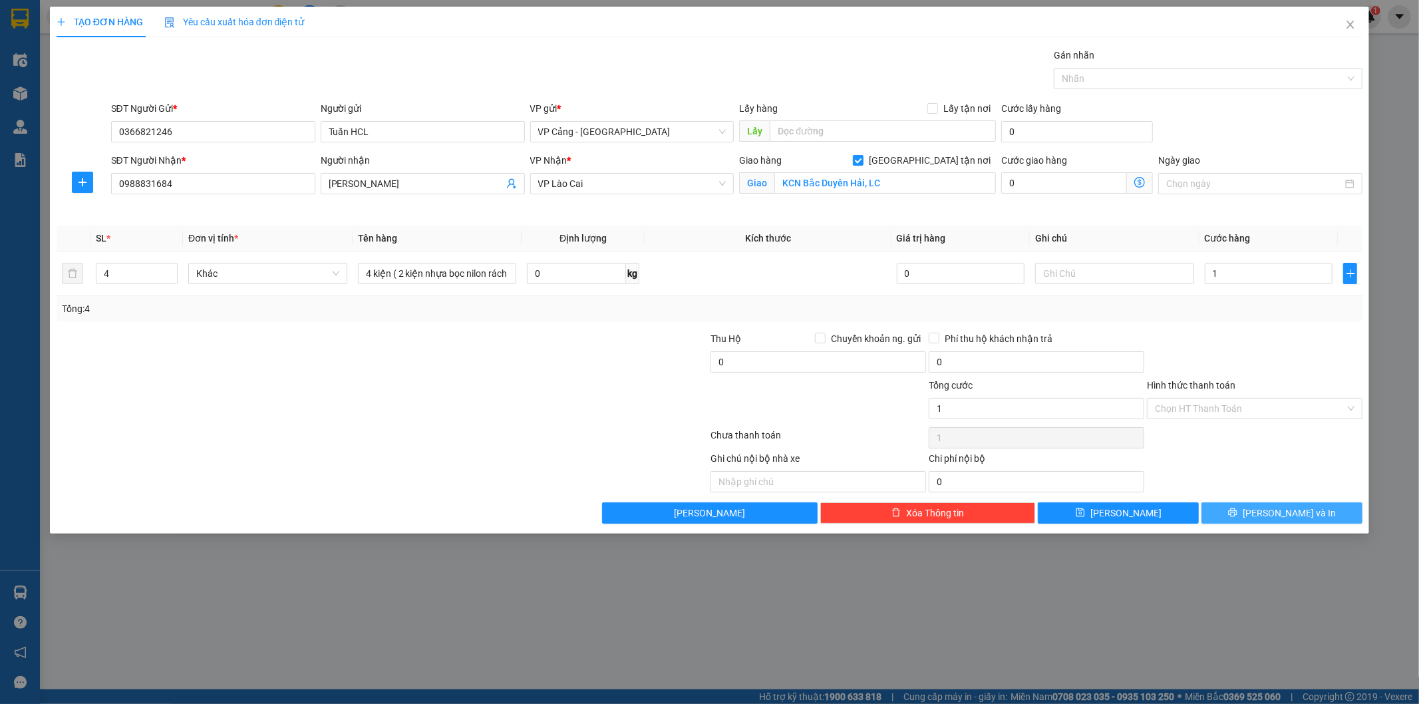
type input "1.000"
click at [1237, 515] on icon "printer" at bounding box center [1232, 511] width 9 height 9
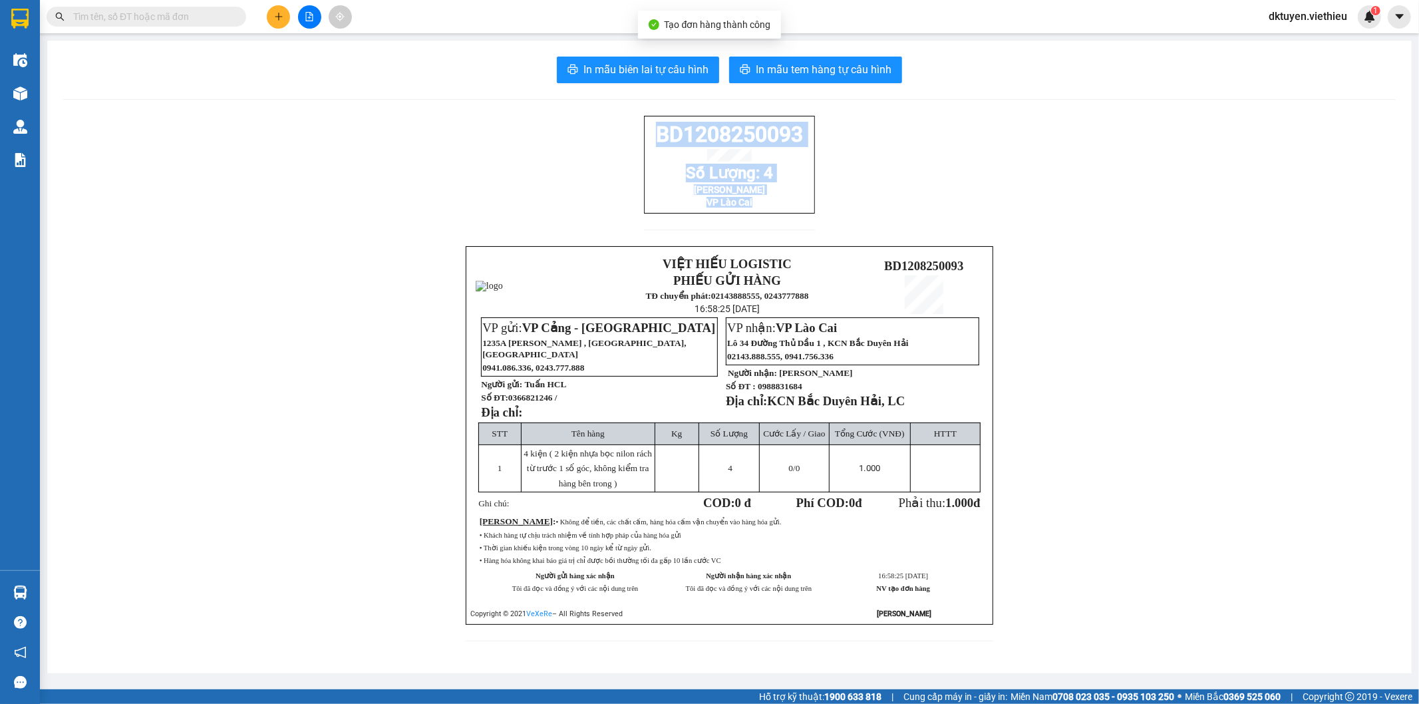
drag, startPoint x: 753, startPoint y: 214, endPoint x: 650, endPoint y: 138, distance: 127.6
click at [650, 138] on div "BD1208250093 Số Lượng: 4 Nam Hải VP Lào Cai" at bounding box center [729, 165] width 171 height 98
copy div "BD1208250093 Số Lượng: 4 Nam Hải VP Lào Cai"
